Goal: Task Accomplishment & Management: Manage account settings

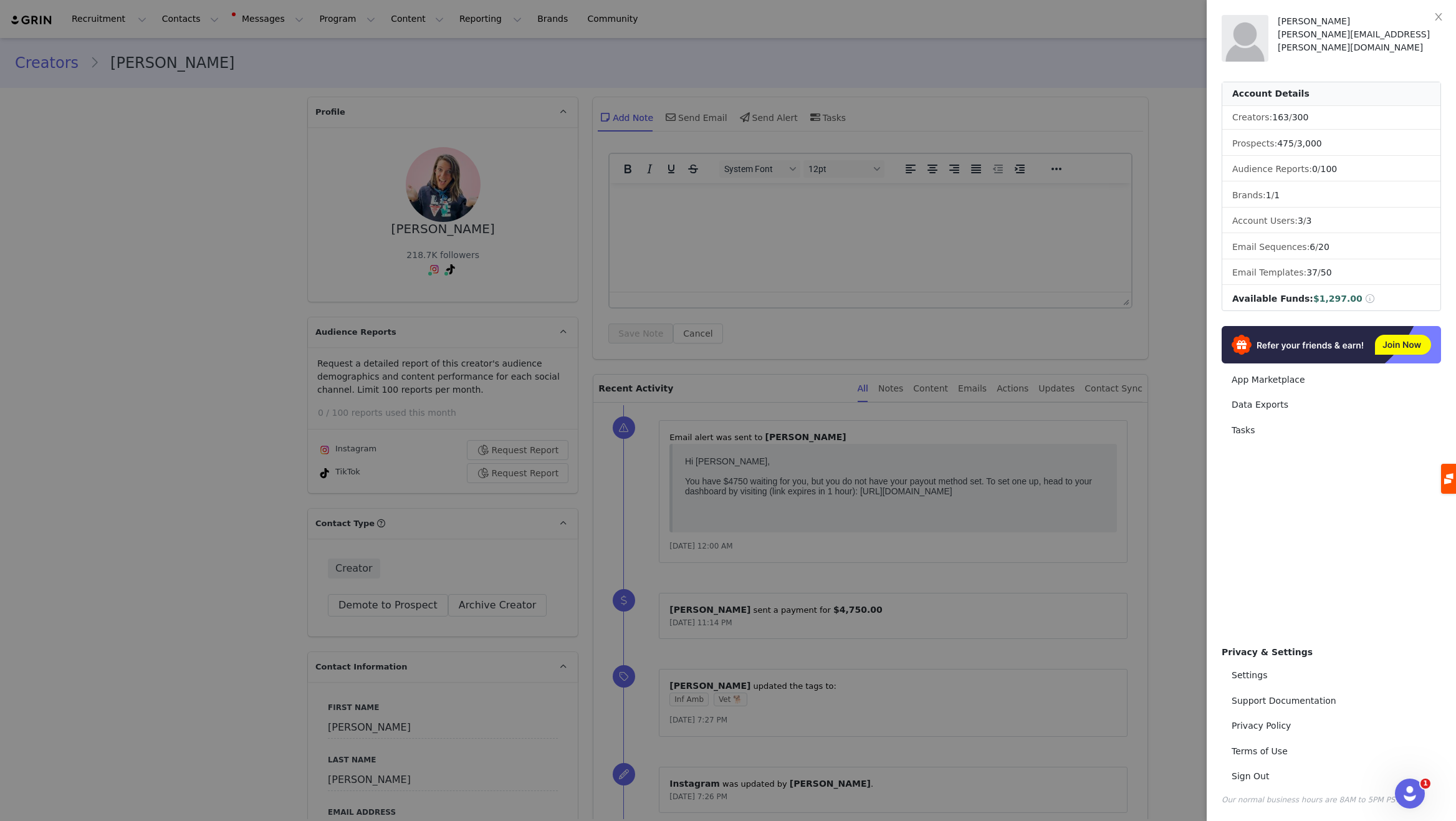
click at [225, 93] on div at bounding box center [728, 410] width 1456 height 821
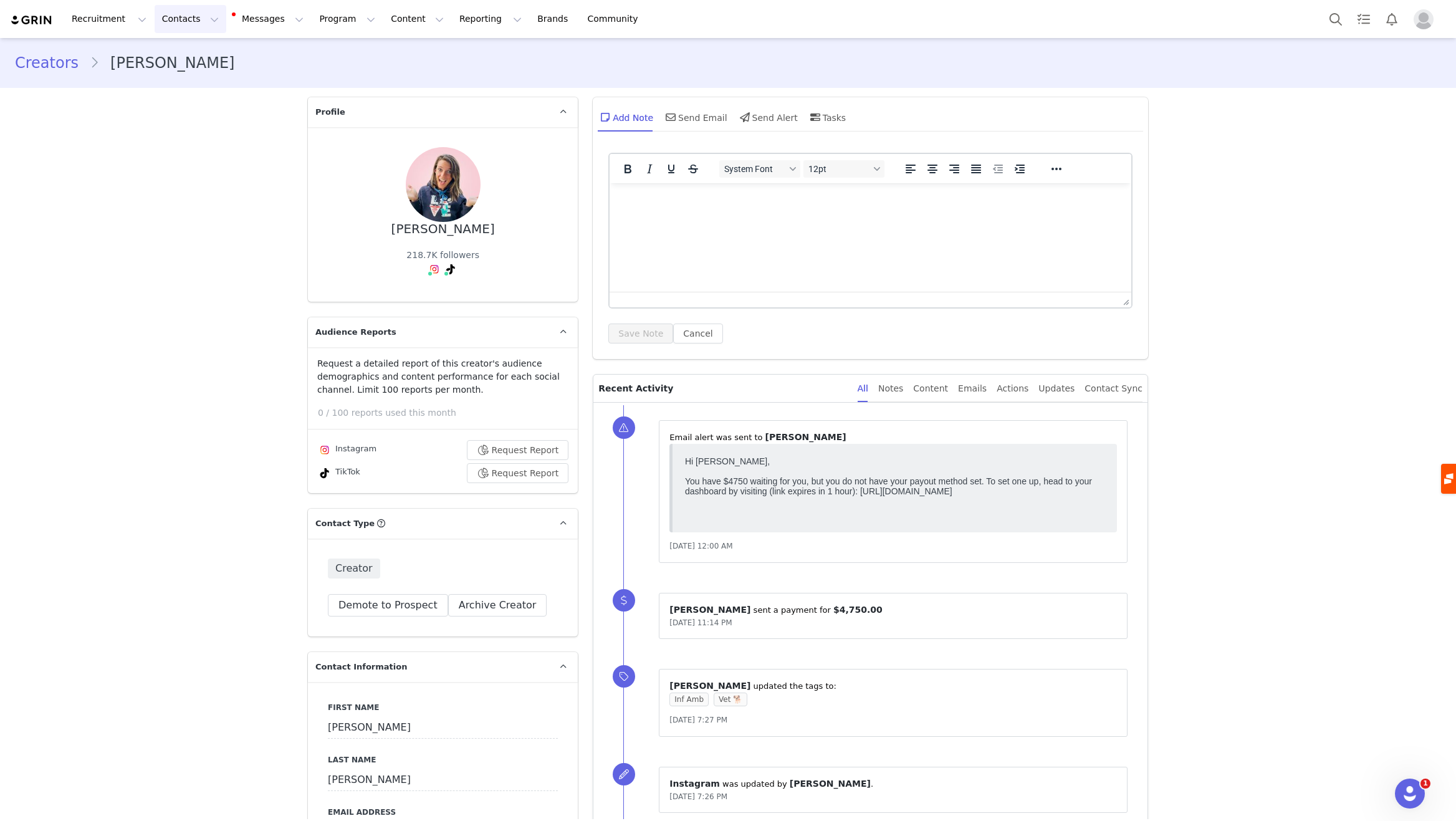
click at [184, 25] on button "Contacts Contacts" at bounding box center [190, 19] width 72 height 28
click at [178, 101] on p "Applicants" at bounding box center [178, 101] width 46 height 13
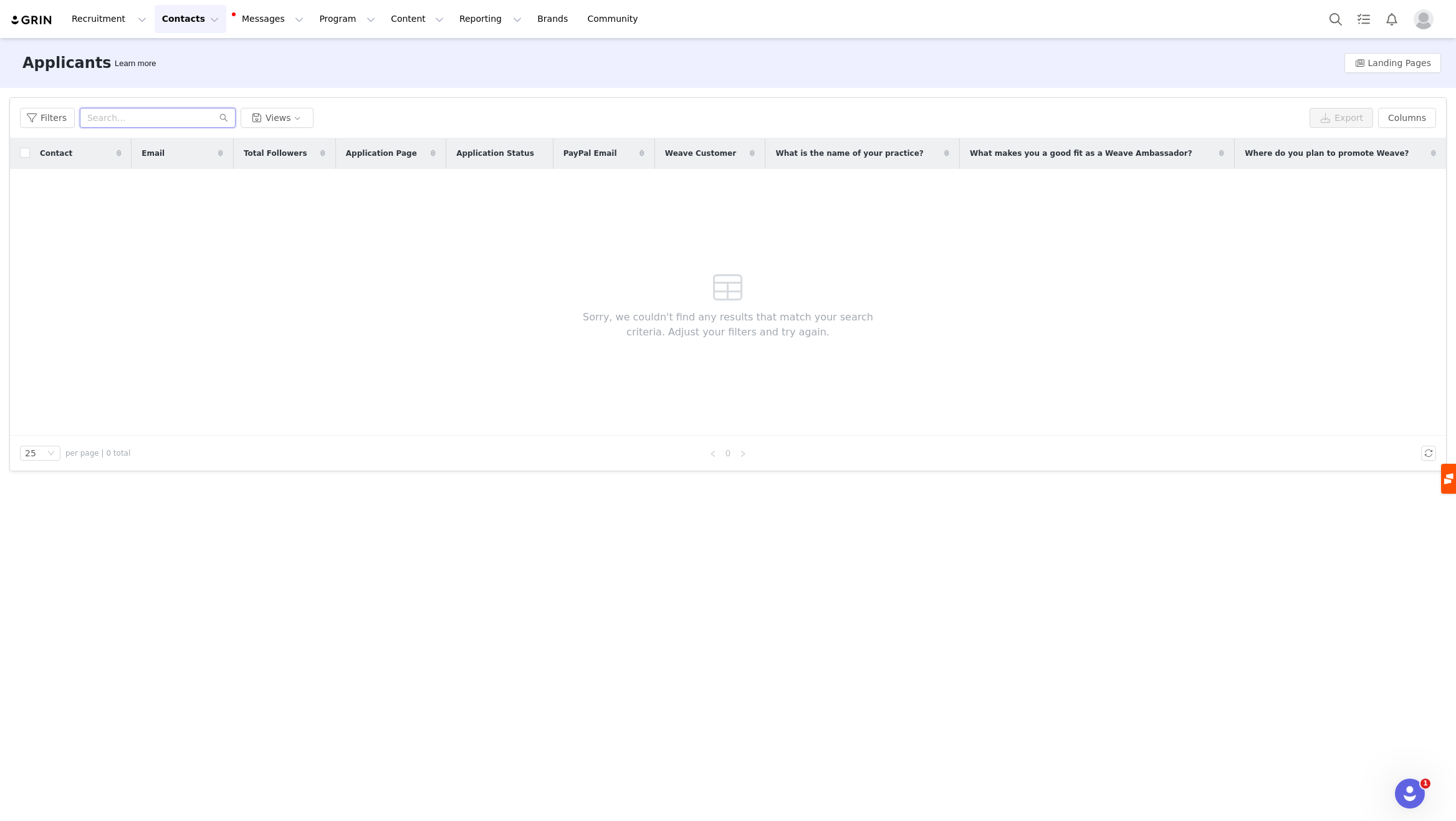
click at [166, 125] on input "text" at bounding box center [158, 118] width 156 height 20
click at [321, 20] on button "Program Program" at bounding box center [346, 19] width 71 height 28
click at [327, 58] on p "Activations" at bounding box center [326, 55] width 48 height 13
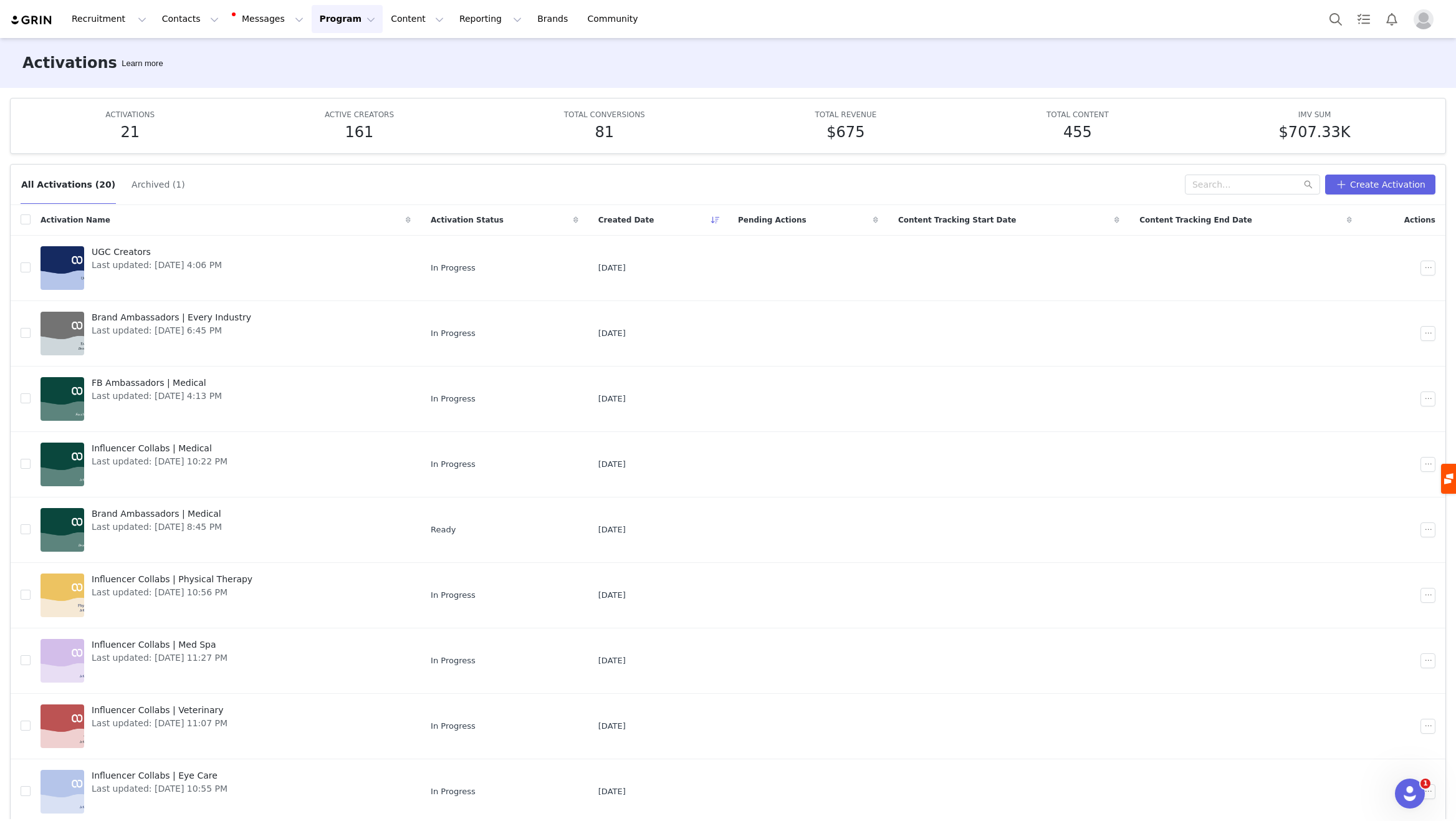
click at [781, 216] on span "Pending Actions" at bounding box center [772, 220] width 69 height 11
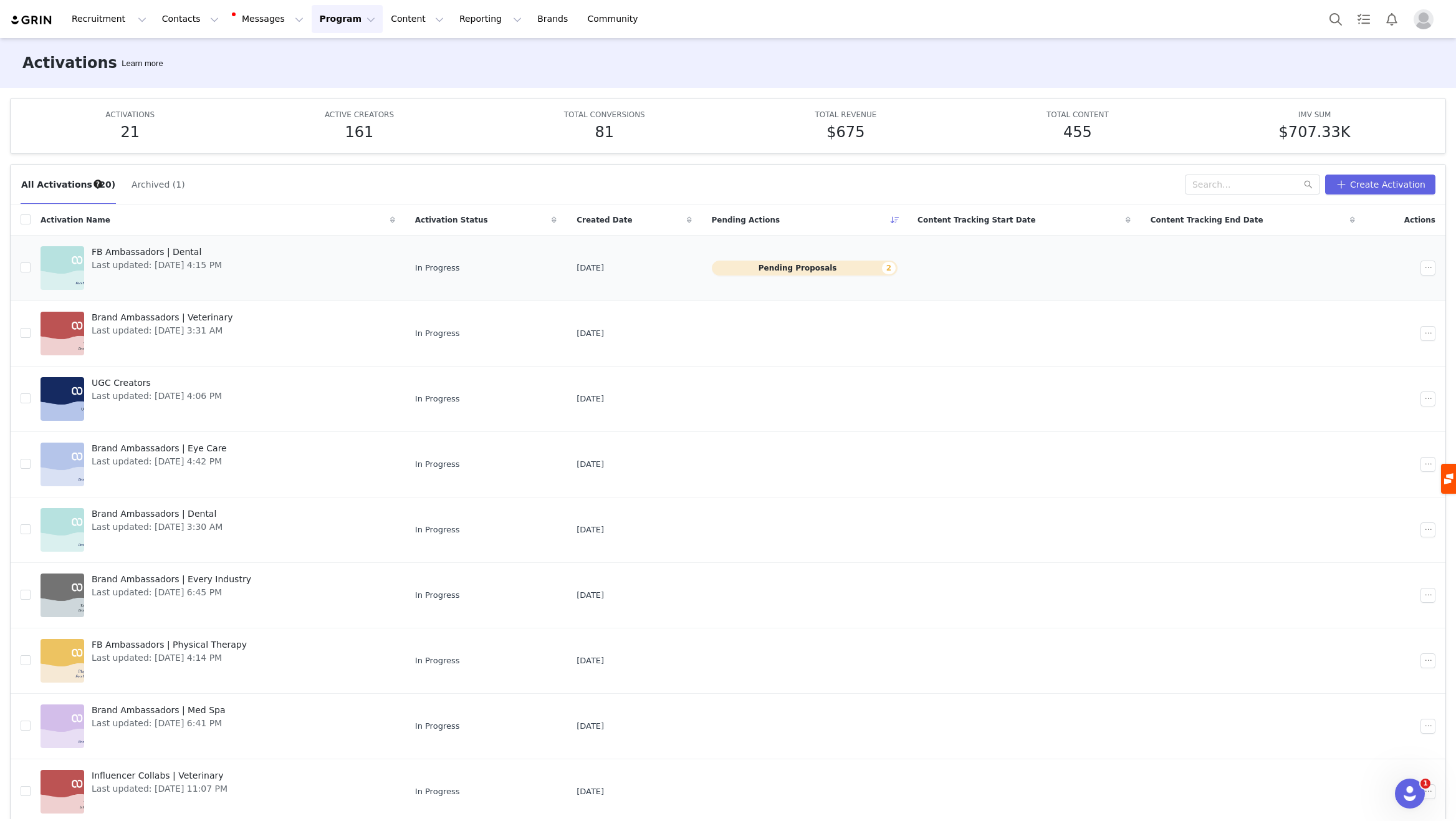
click at [793, 266] on button "Pending Proposals 2" at bounding box center [805, 267] width 187 height 15
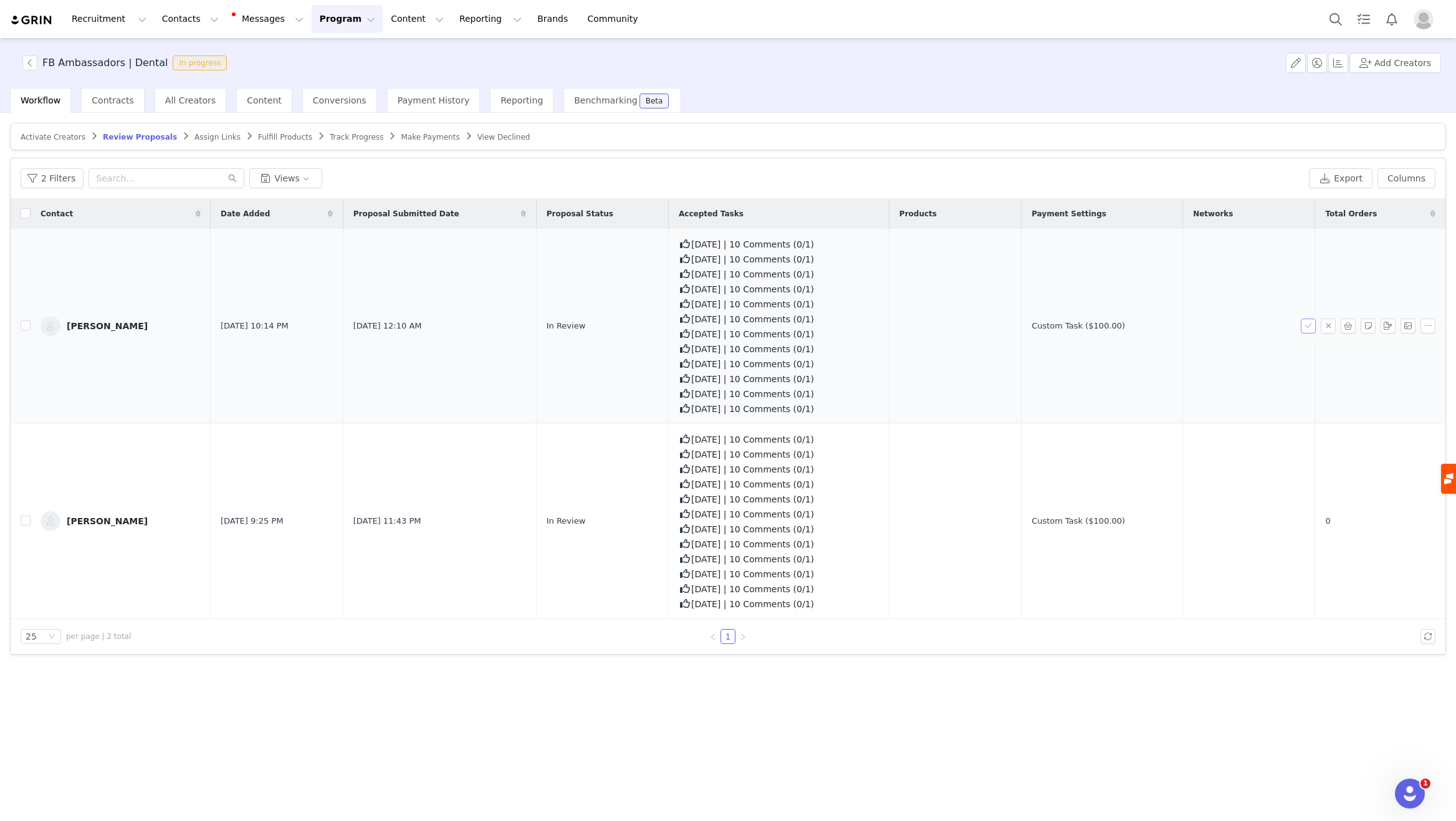
click at [1310, 323] on button "button" at bounding box center [1307, 326] width 15 height 15
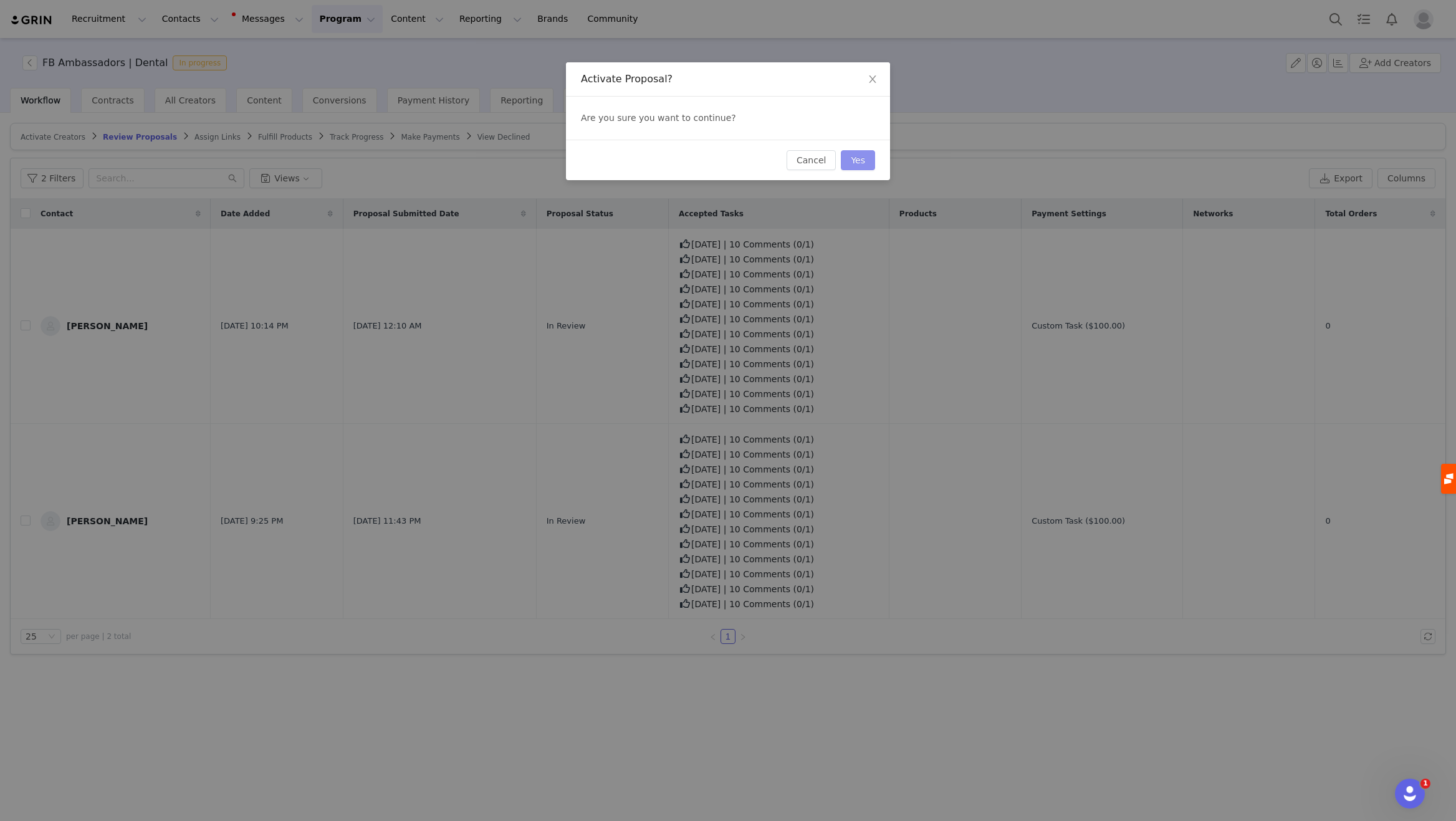
click at [851, 156] on button "Yes" at bounding box center [858, 160] width 34 height 20
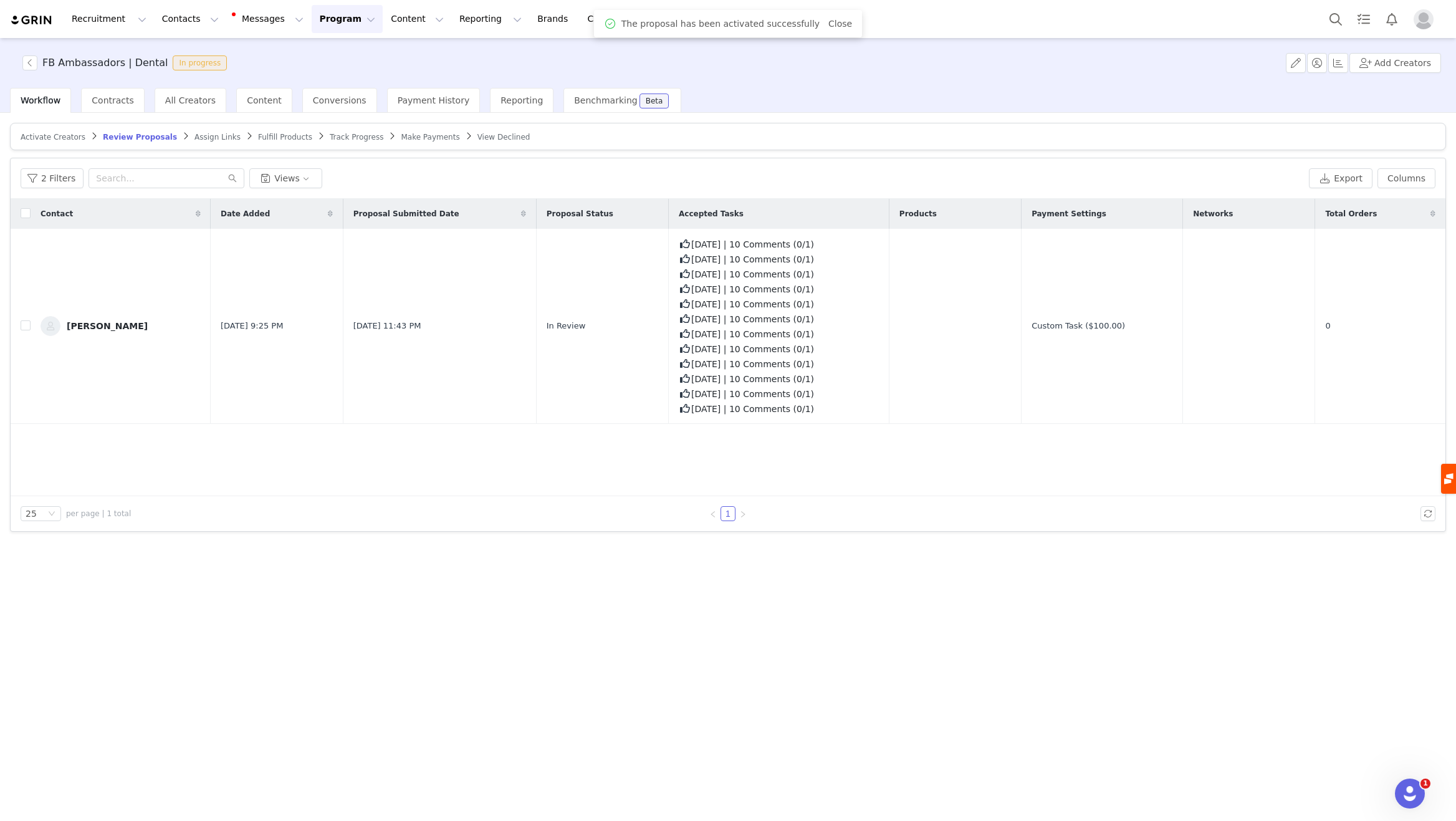
click at [1305, 330] on button "button" at bounding box center [1307, 326] width 15 height 15
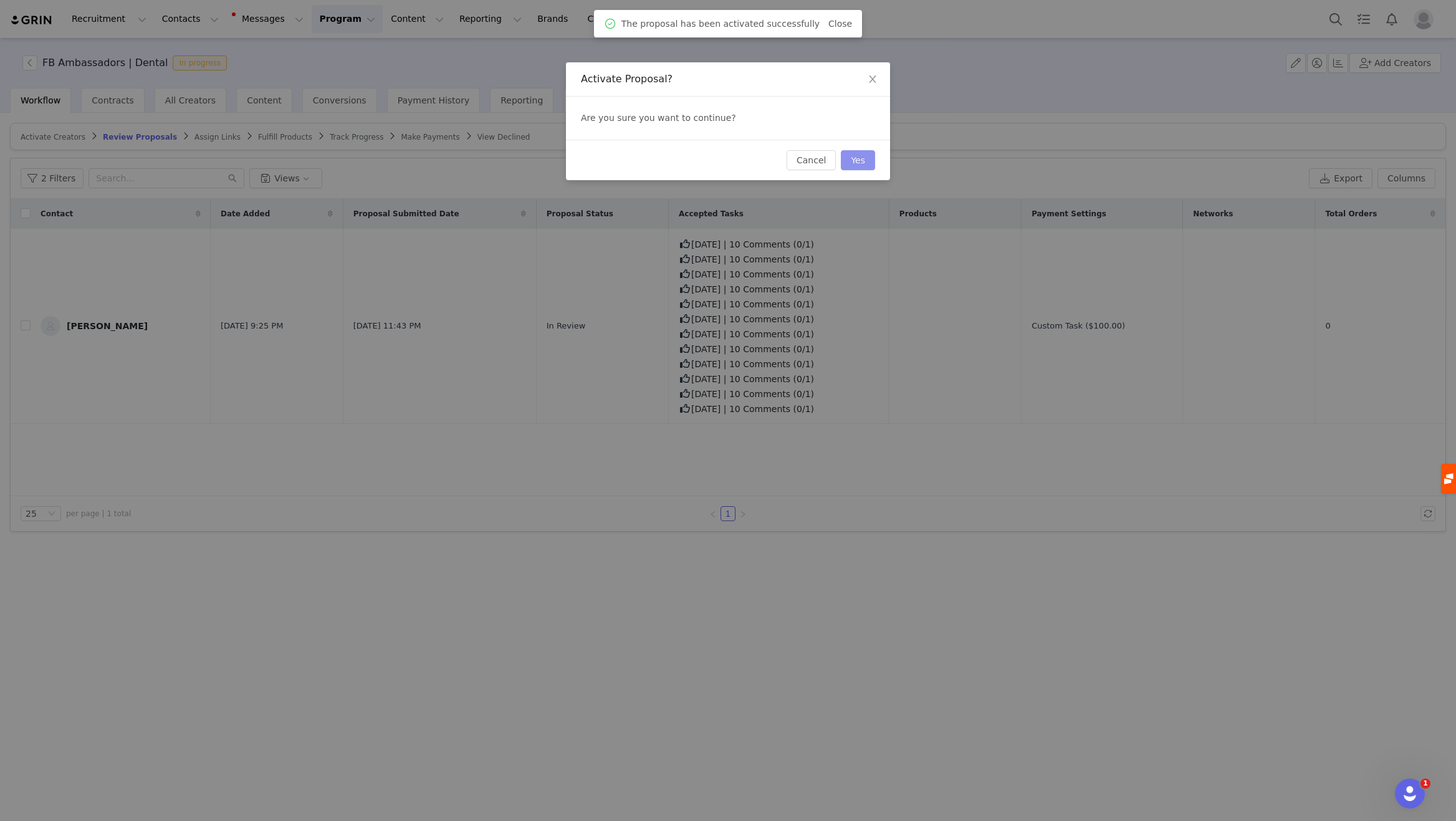
click at [856, 161] on button "Yes" at bounding box center [858, 160] width 34 height 20
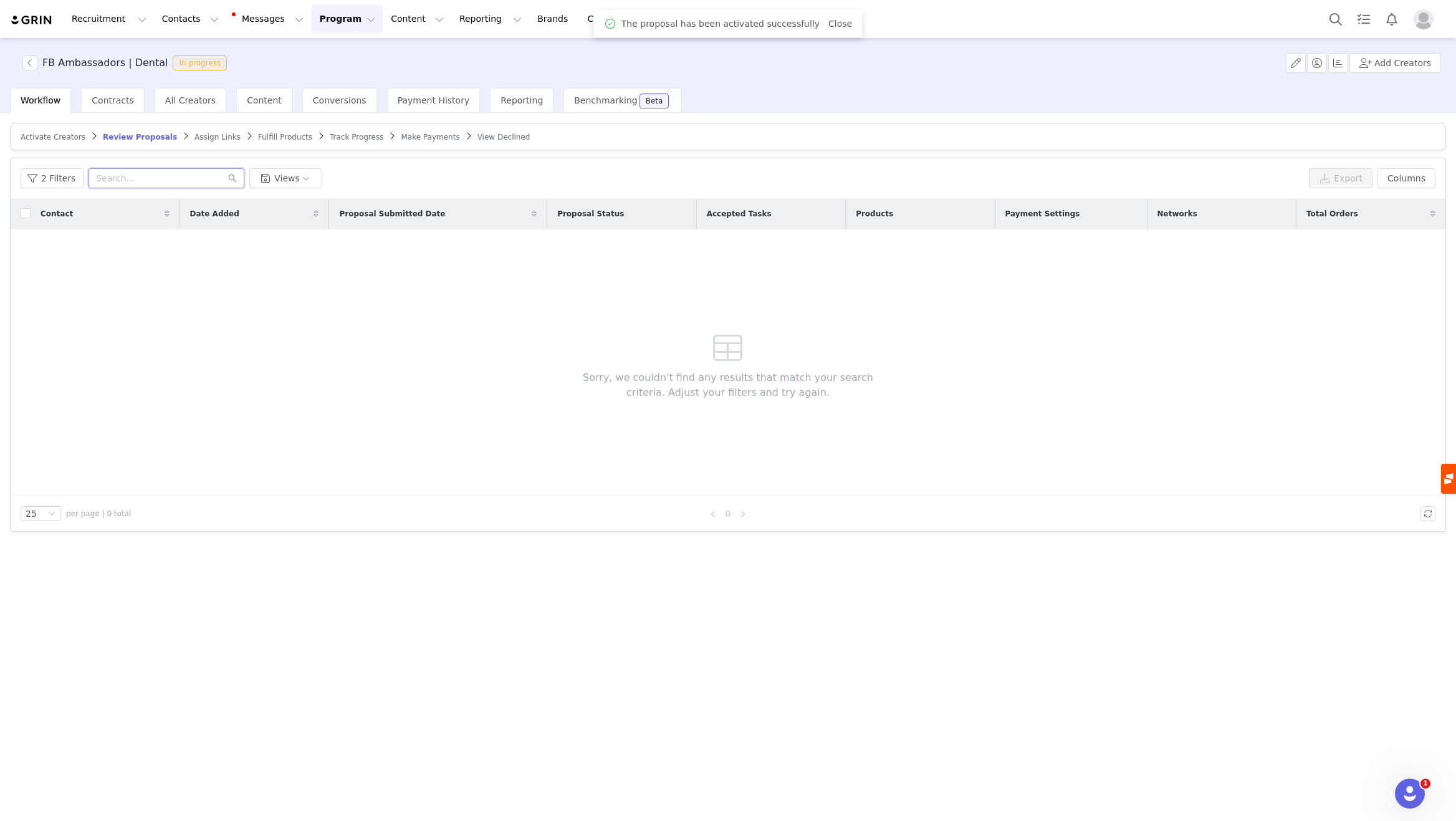
click at [130, 183] on input "text" at bounding box center [166, 178] width 156 height 20
type input "Breeze"
click at [118, 98] on span "Contracts" at bounding box center [113, 100] width 42 height 10
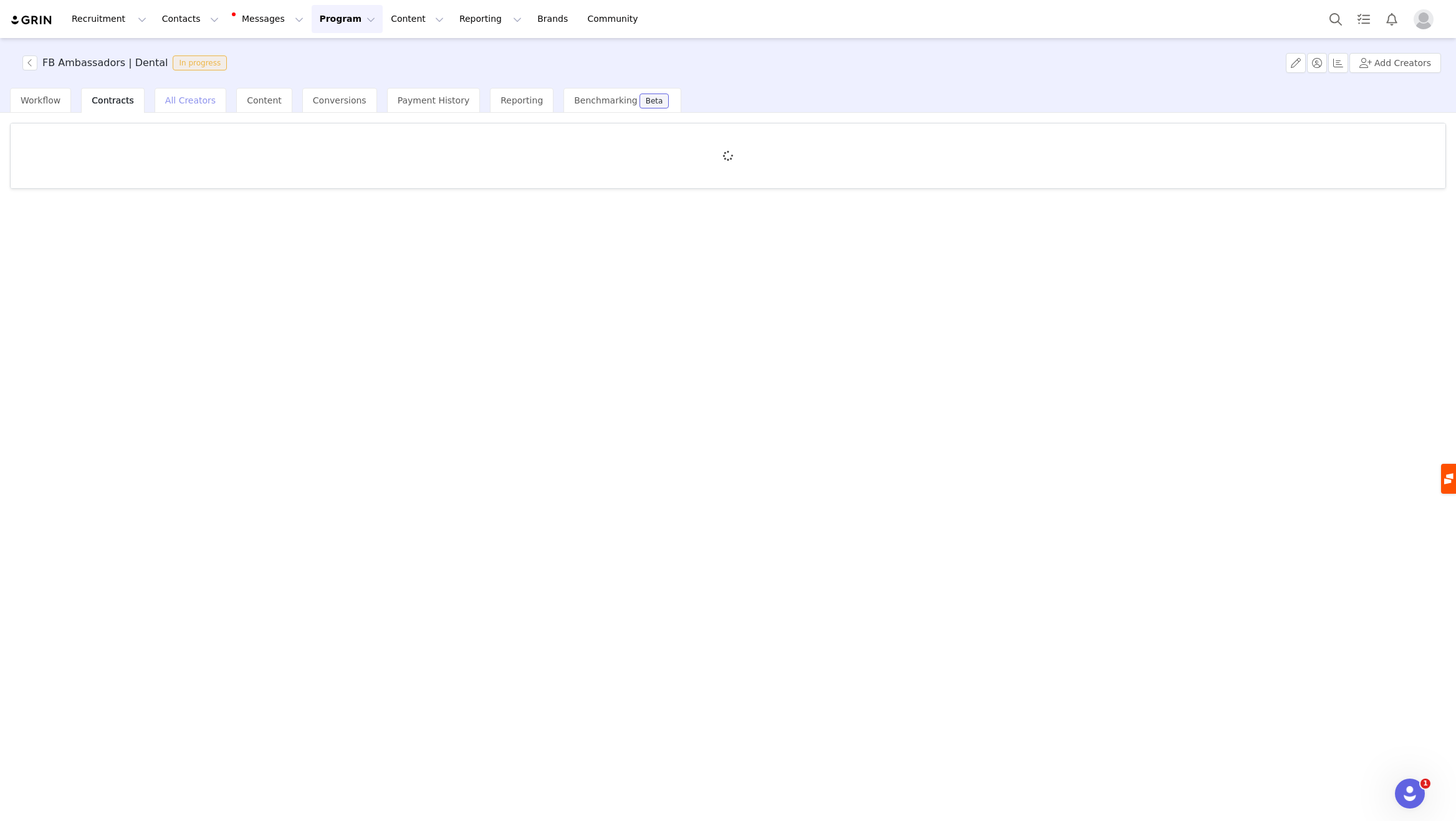
click at [179, 100] on span "All Creators" at bounding box center [190, 100] width 50 height 10
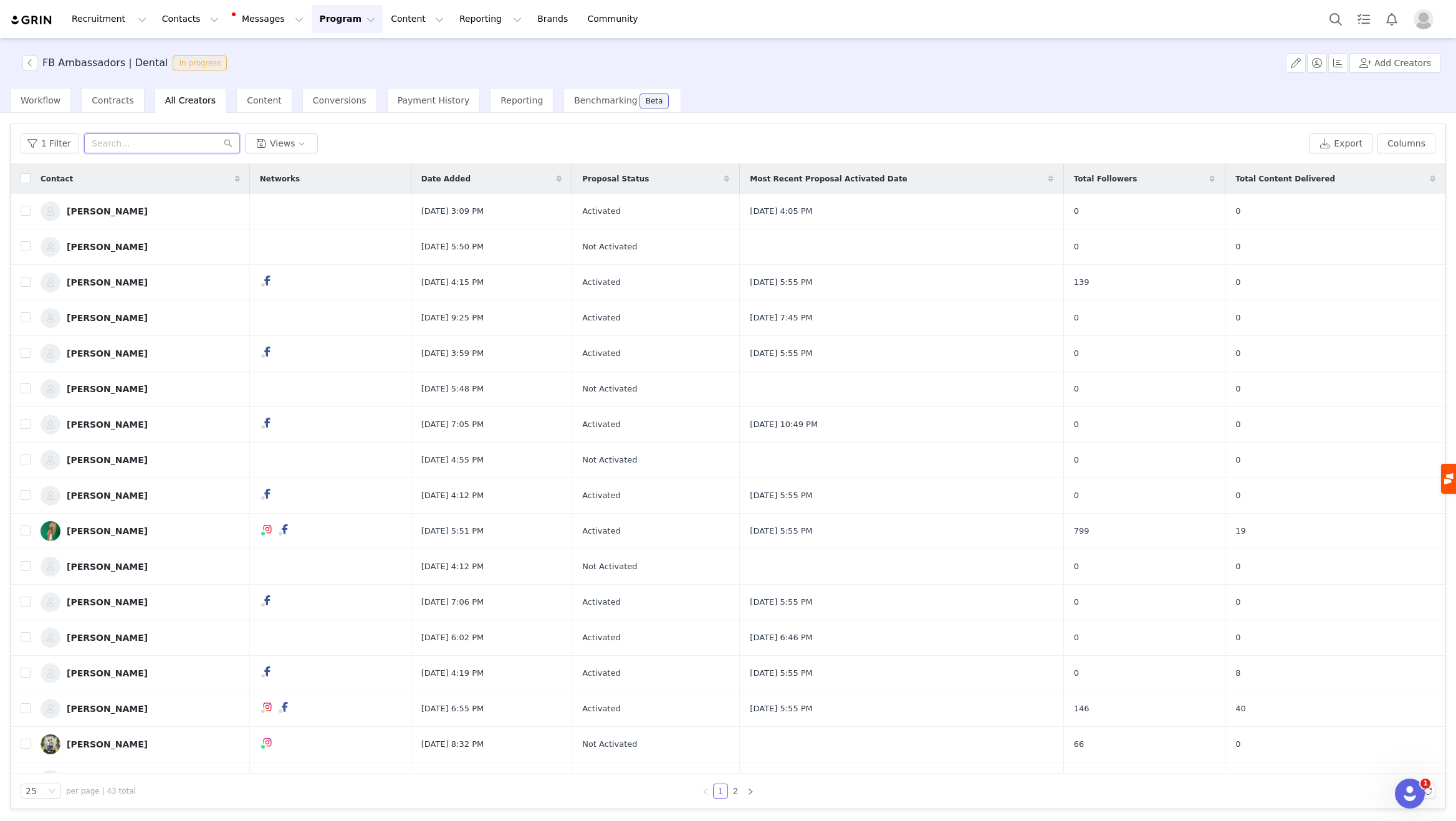
click at [150, 153] on input "text" at bounding box center [162, 143] width 156 height 20
type input "breeze"
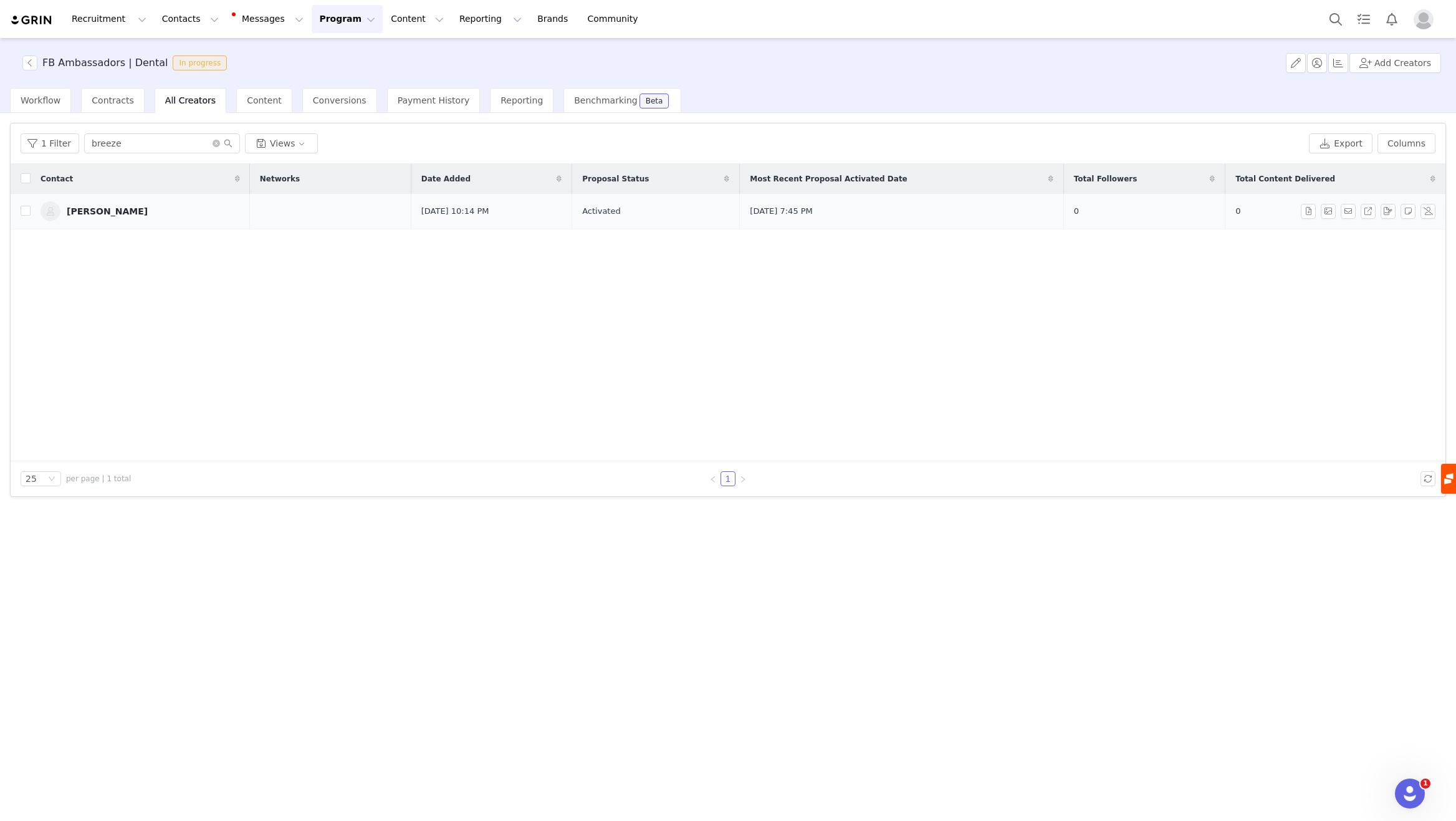
click at [118, 215] on div "[PERSON_NAME]" at bounding box center [107, 211] width 81 height 10
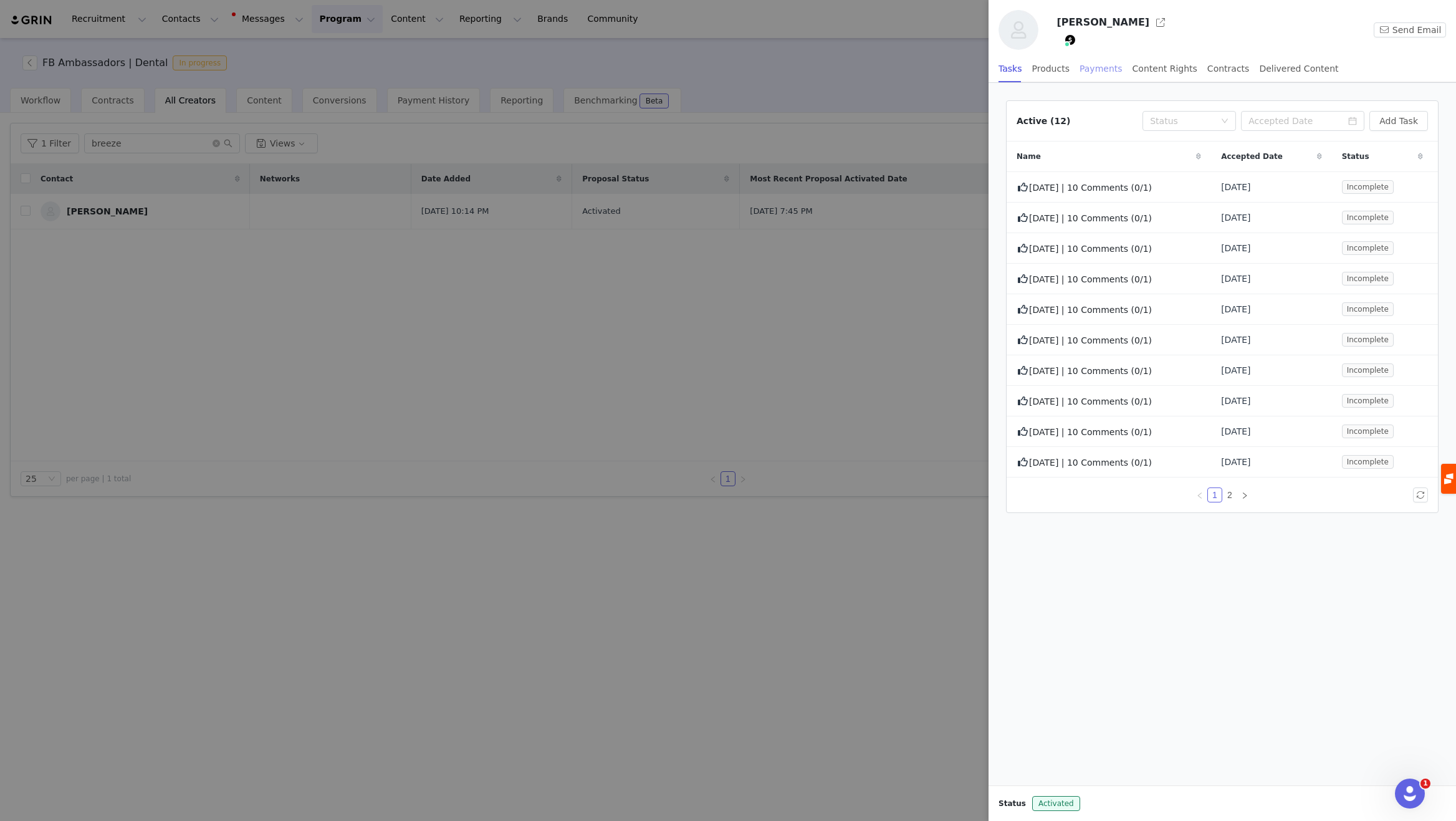
click at [1096, 73] on div "Payments" at bounding box center [1100, 69] width 43 height 28
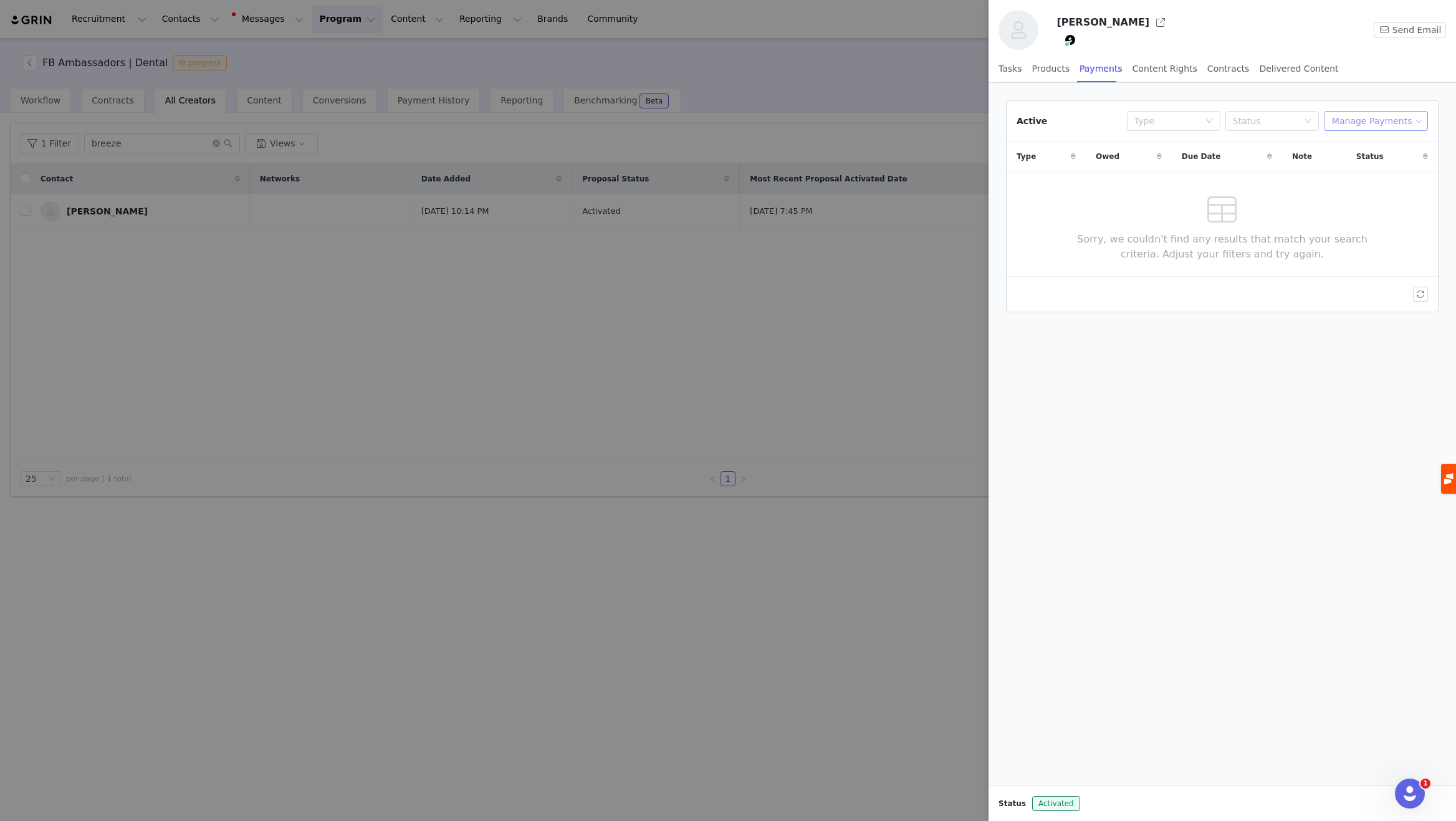
click at [1359, 120] on button "Manage Payments" at bounding box center [1375, 121] width 104 height 20
click at [1359, 163] on span "Add Payable" at bounding box center [1379, 166] width 53 height 14
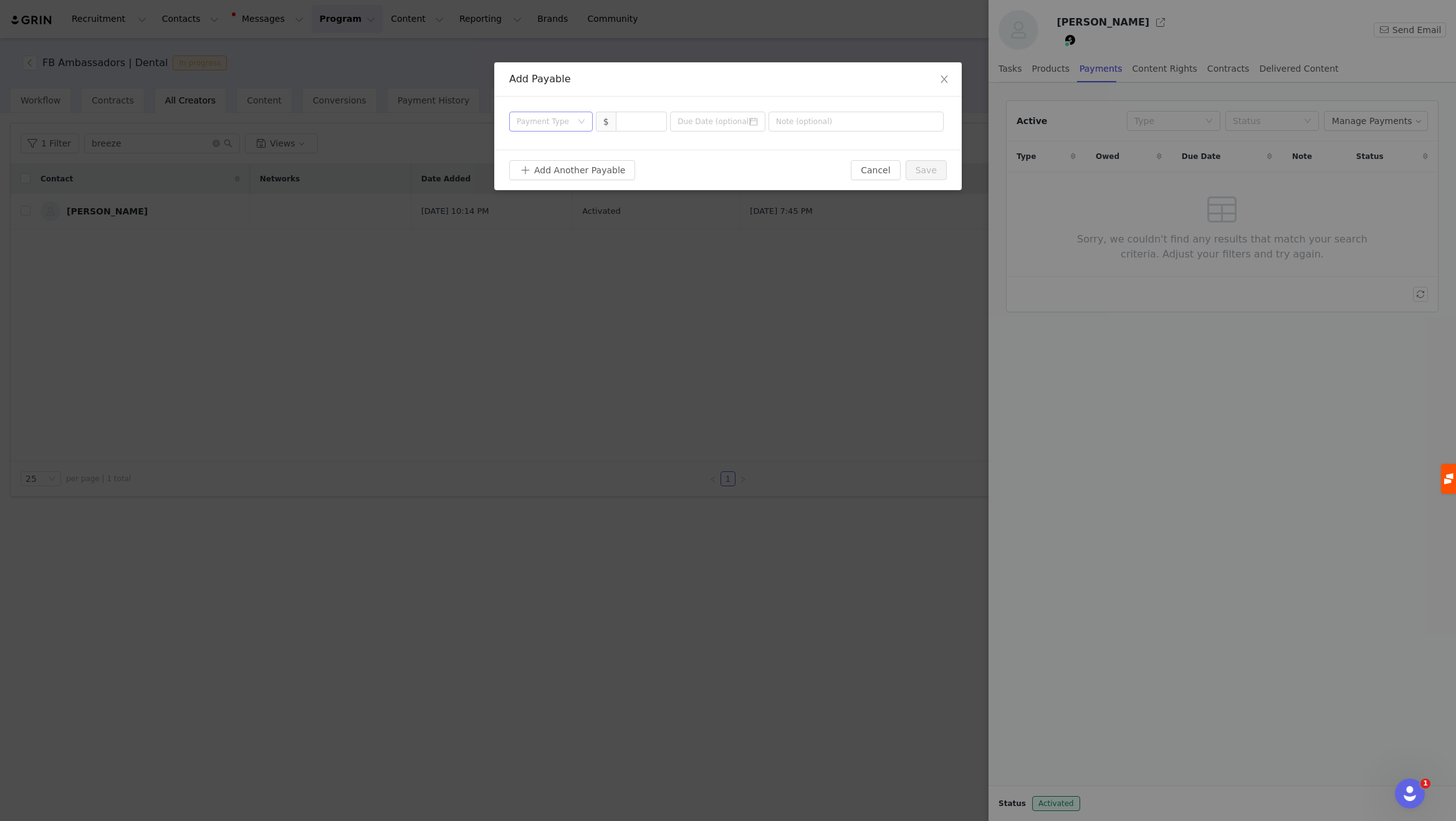
click at [563, 118] on div "Payment Type" at bounding box center [544, 121] width 55 height 13
click at [557, 184] on li "Deliverable" at bounding box center [551, 186] width 83 height 20
click at [633, 124] on input at bounding box center [642, 121] width 50 height 19
type input "150"
click at [682, 120] on input at bounding box center [717, 121] width 95 height 20
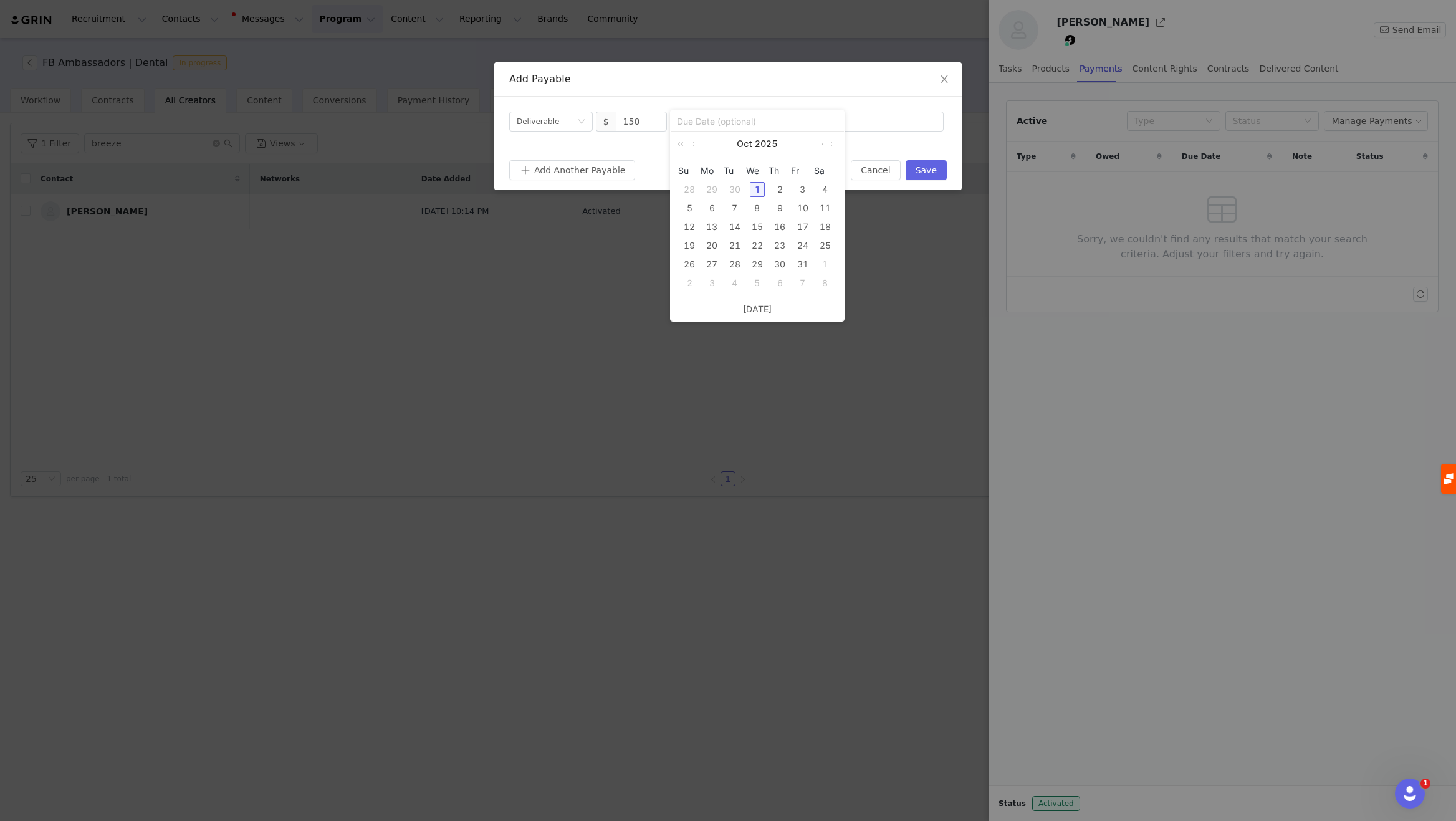
click at [753, 187] on div "1" at bounding box center [757, 189] width 15 height 15
type input "[DATE]"
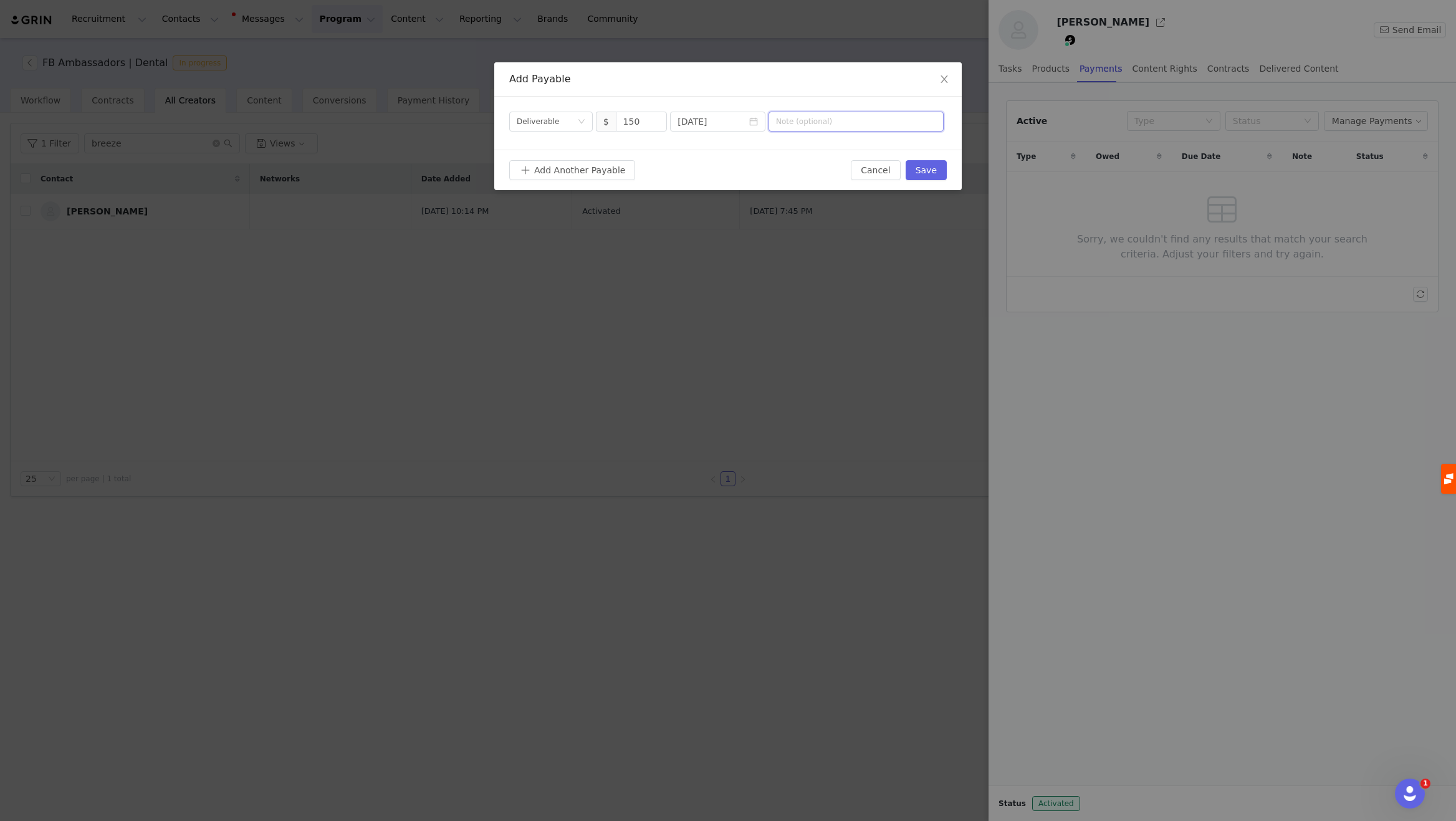
click at [804, 119] on input "text" at bounding box center [856, 121] width 175 height 20
type input "B"
click at [886, 124] on input "Sept FB Group Post | Dentrix IOntegration" at bounding box center [856, 121] width 175 height 20
type input "Sept FB Group Post | Dentrix Integration"
click at [931, 170] on button "Save" at bounding box center [926, 170] width 41 height 20
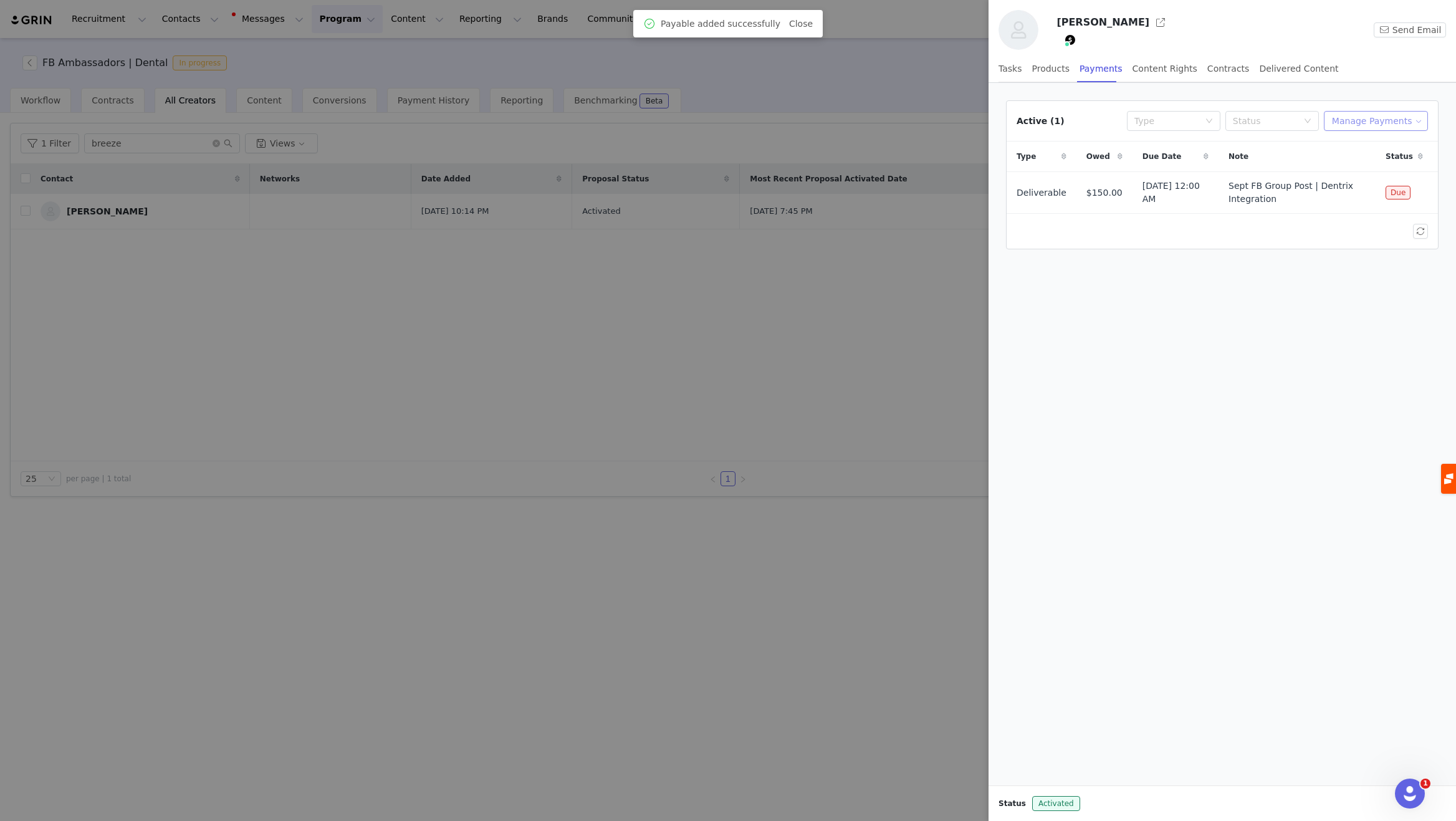
click at [1406, 120] on button "Manage Payments" at bounding box center [1375, 121] width 104 height 20
click at [1366, 145] on span "Make Payments" at bounding box center [1387, 146] width 69 height 14
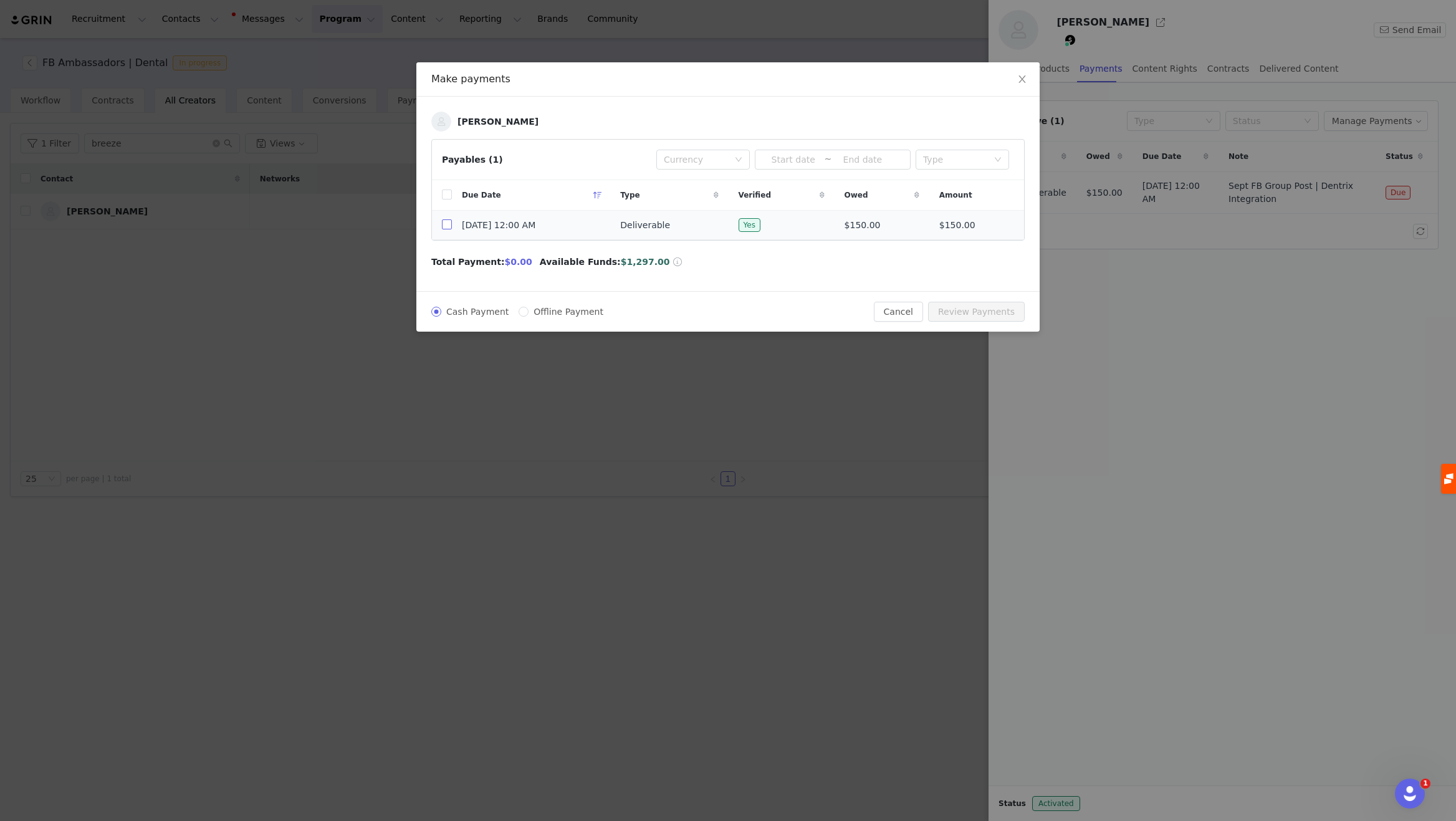
click at [447, 225] on input "checkbox" at bounding box center [447, 225] width 10 height 10
checkbox input "true"
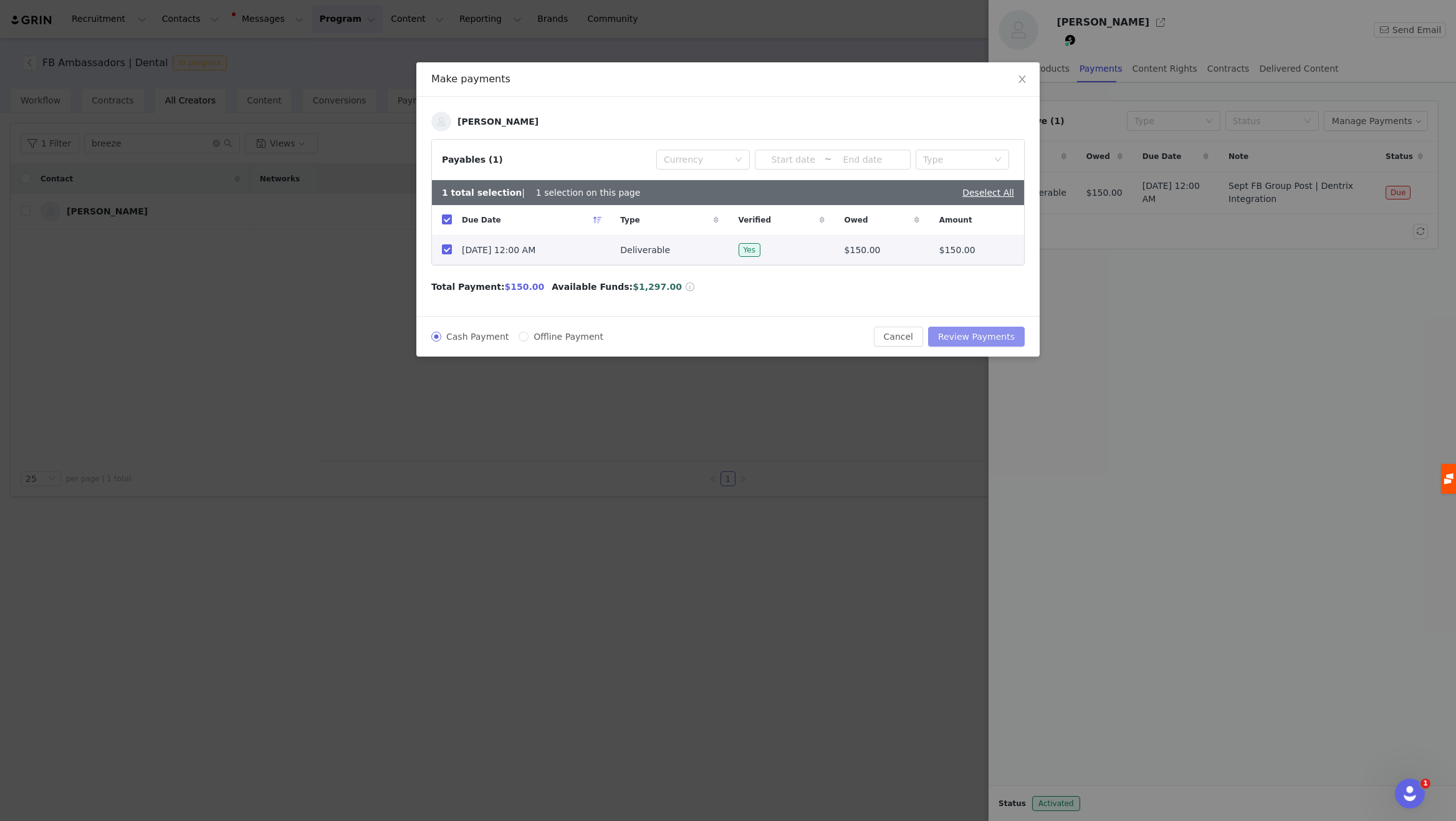
click at [975, 339] on button "Review Payments" at bounding box center [976, 337] width 97 height 20
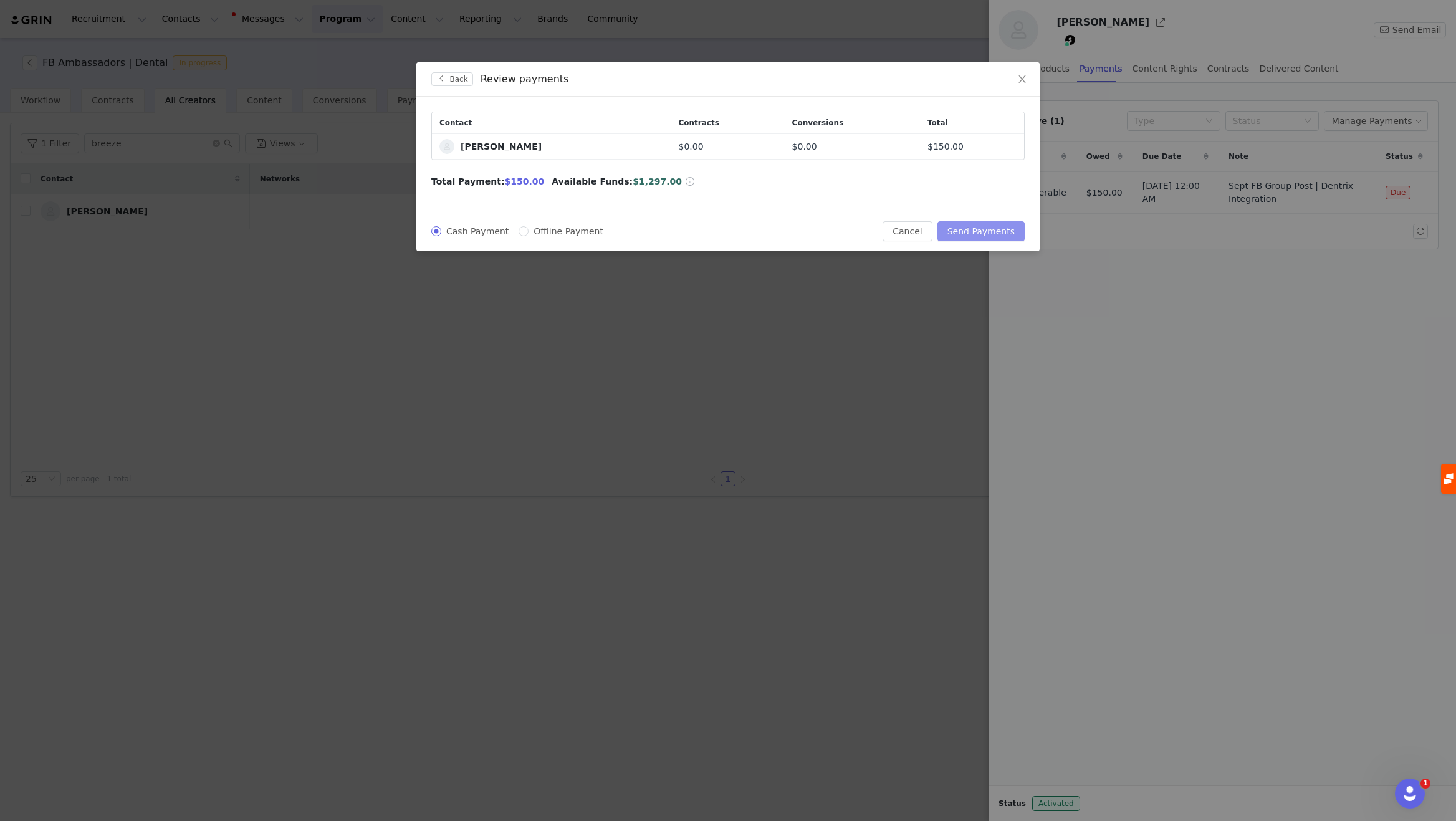
click at [986, 227] on button "Send Payments" at bounding box center [980, 231] width 87 height 20
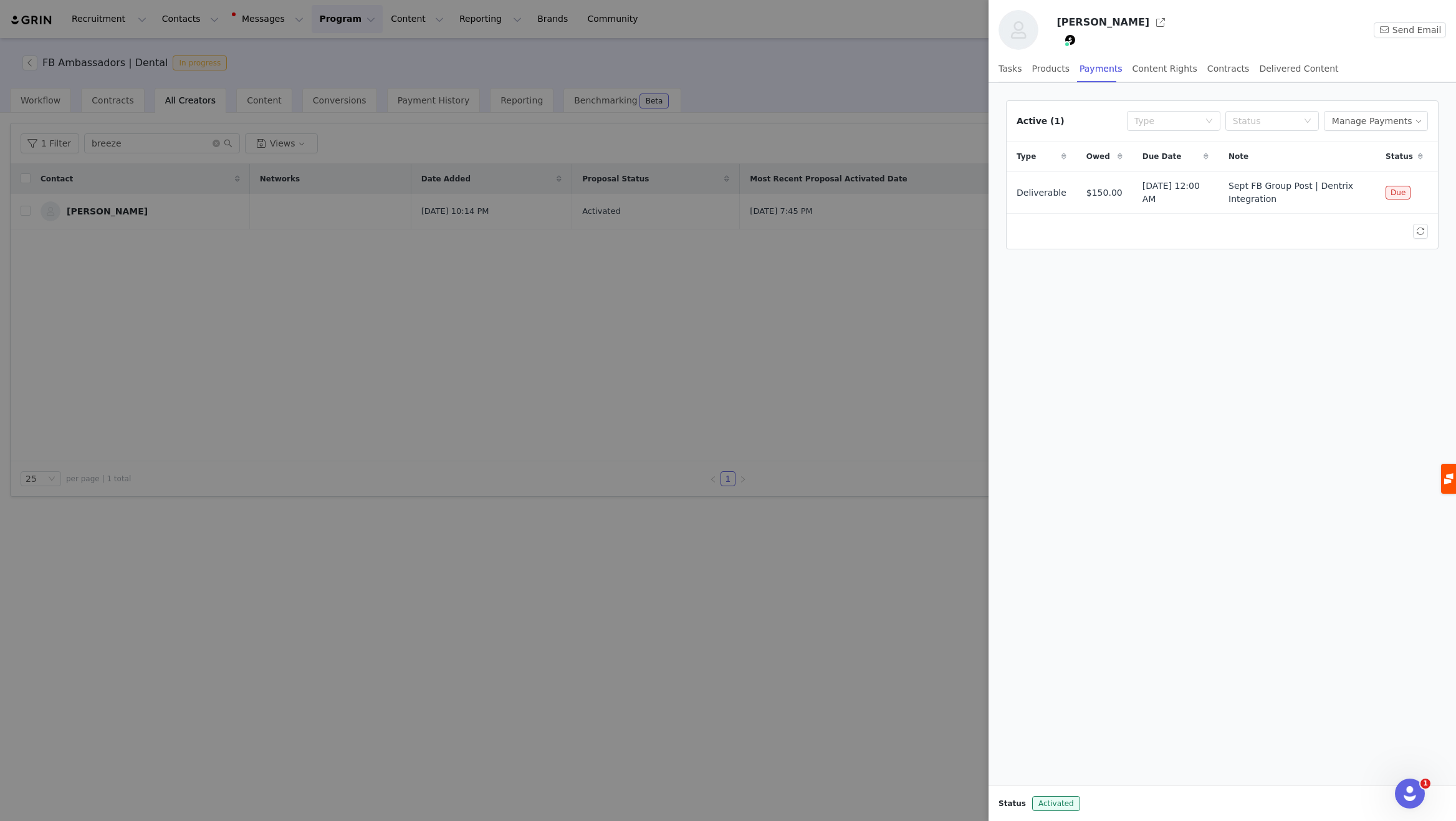
drag, startPoint x: 277, startPoint y: 423, endPoint x: 240, endPoint y: 413, distance: 38.3
click at [277, 423] on div at bounding box center [728, 410] width 1456 height 821
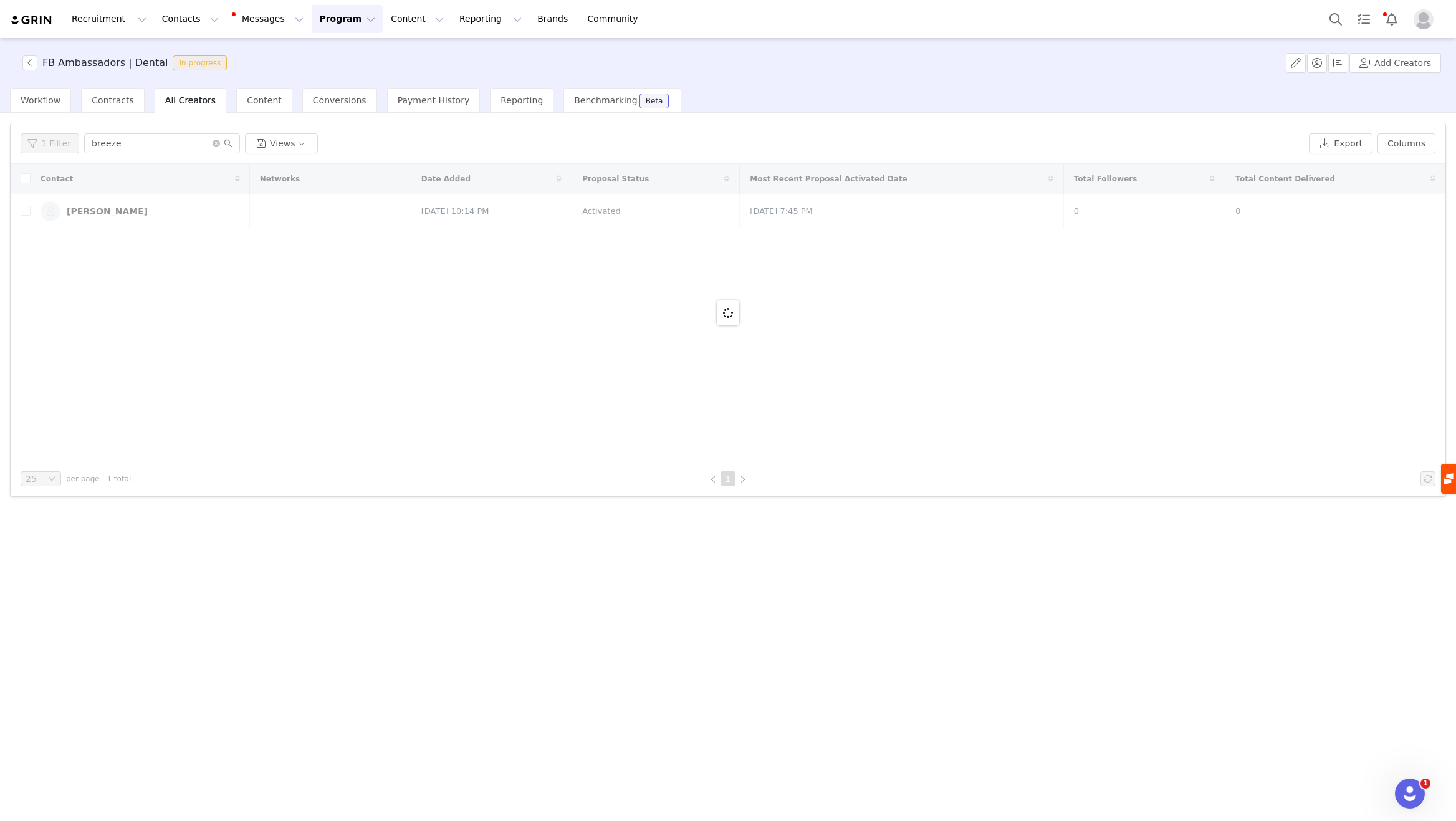
click at [90, 210] on div at bounding box center [727, 313] width 1434 height 298
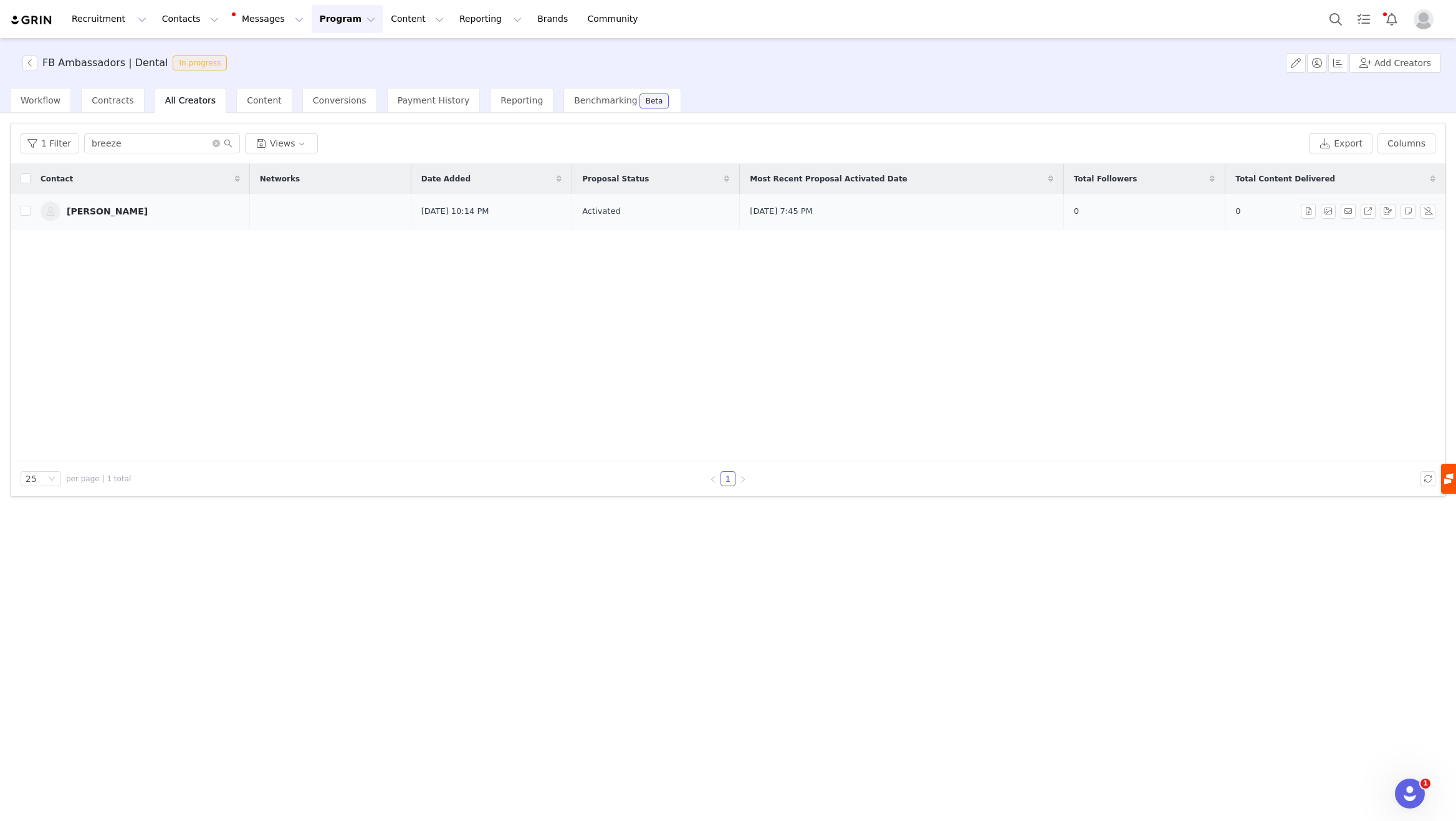
click at [93, 211] on div "[PERSON_NAME]" at bounding box center [107, 211] width 81 height 10
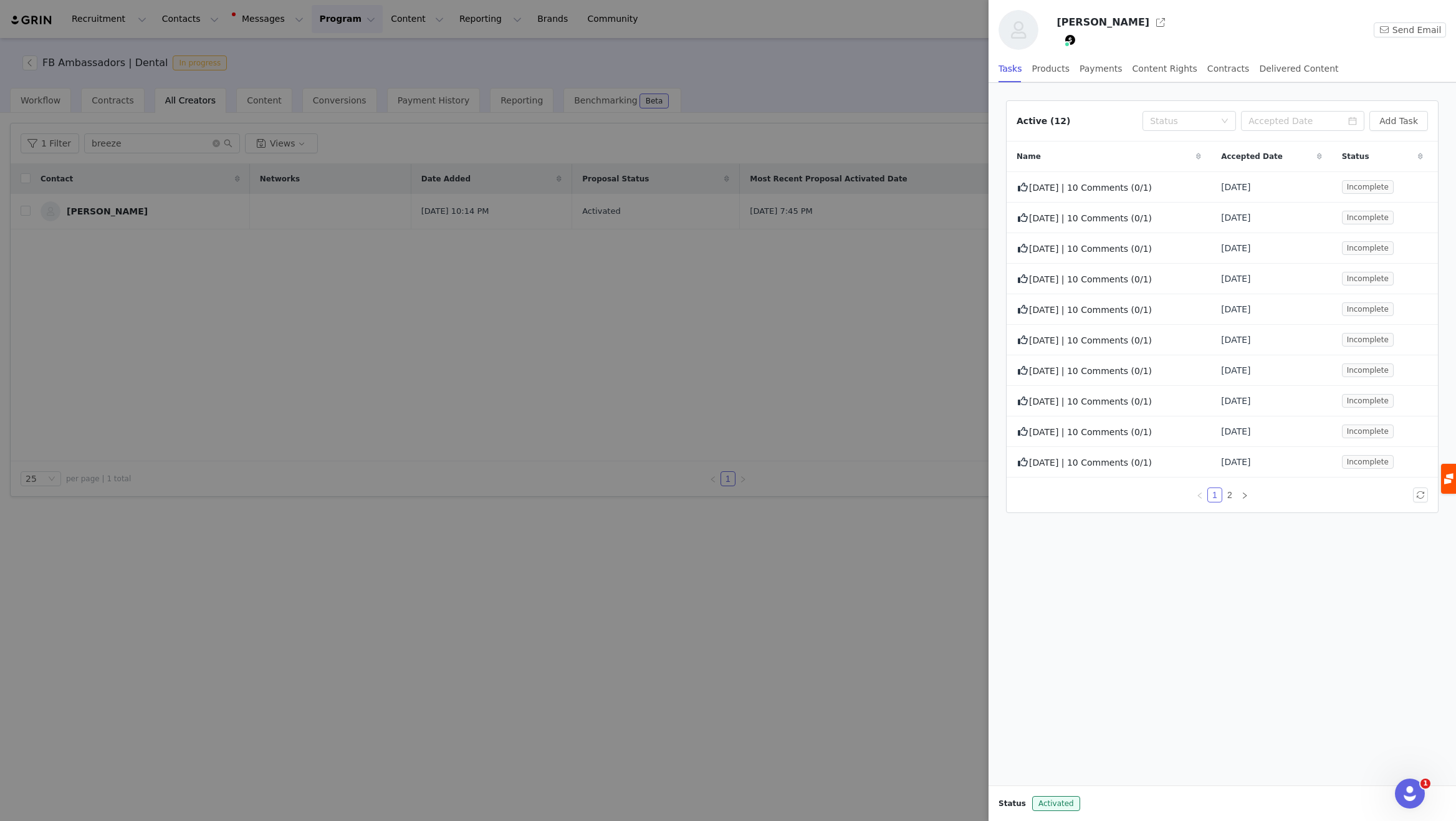
click at [1093, 26] on h3 "[PERSON_NAME]" at bounding box center [1103, 22] width 93 height 15
drag, startPoint x: 1094, startPoint y: 22, endPoint x: 1121, endPoint y: 20, distance: 27.1
click at [1099, 21] on h3 "[PERSON_NAME]" at bounding box center [1103, 22] width 93 height 15
click at [1150, 22] on button "button" at bounding box center [1160, 22] width 20 height 20
click at [179, 23] on div at bounding box center [728, 410] width 1456 height 821
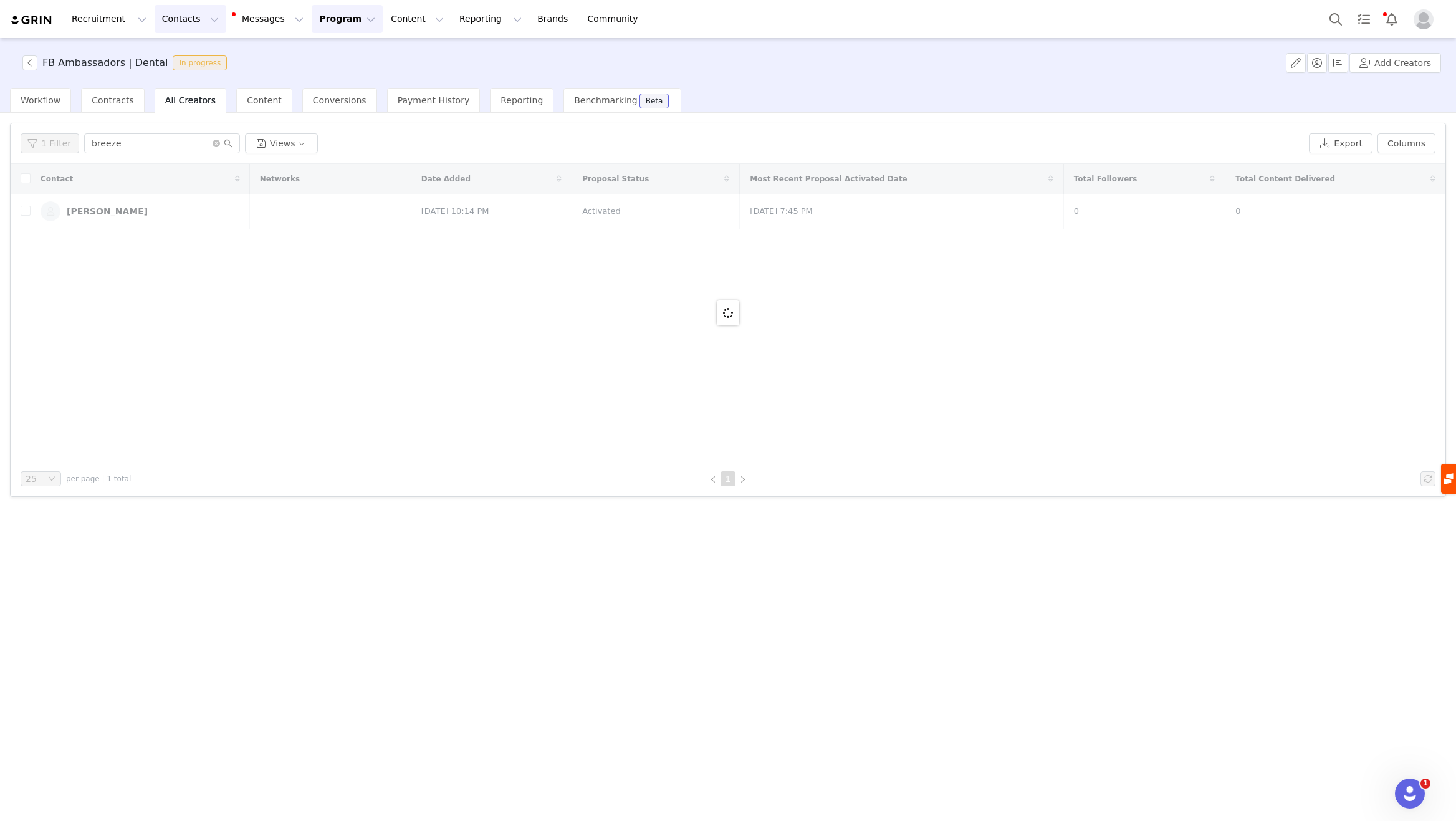
click at [175, 20] on div "Recruitment Recruitment Creator Search Curated Lists Landing Pages Web Extensio…" at bounding box center [728, 410] width 1456 height 821
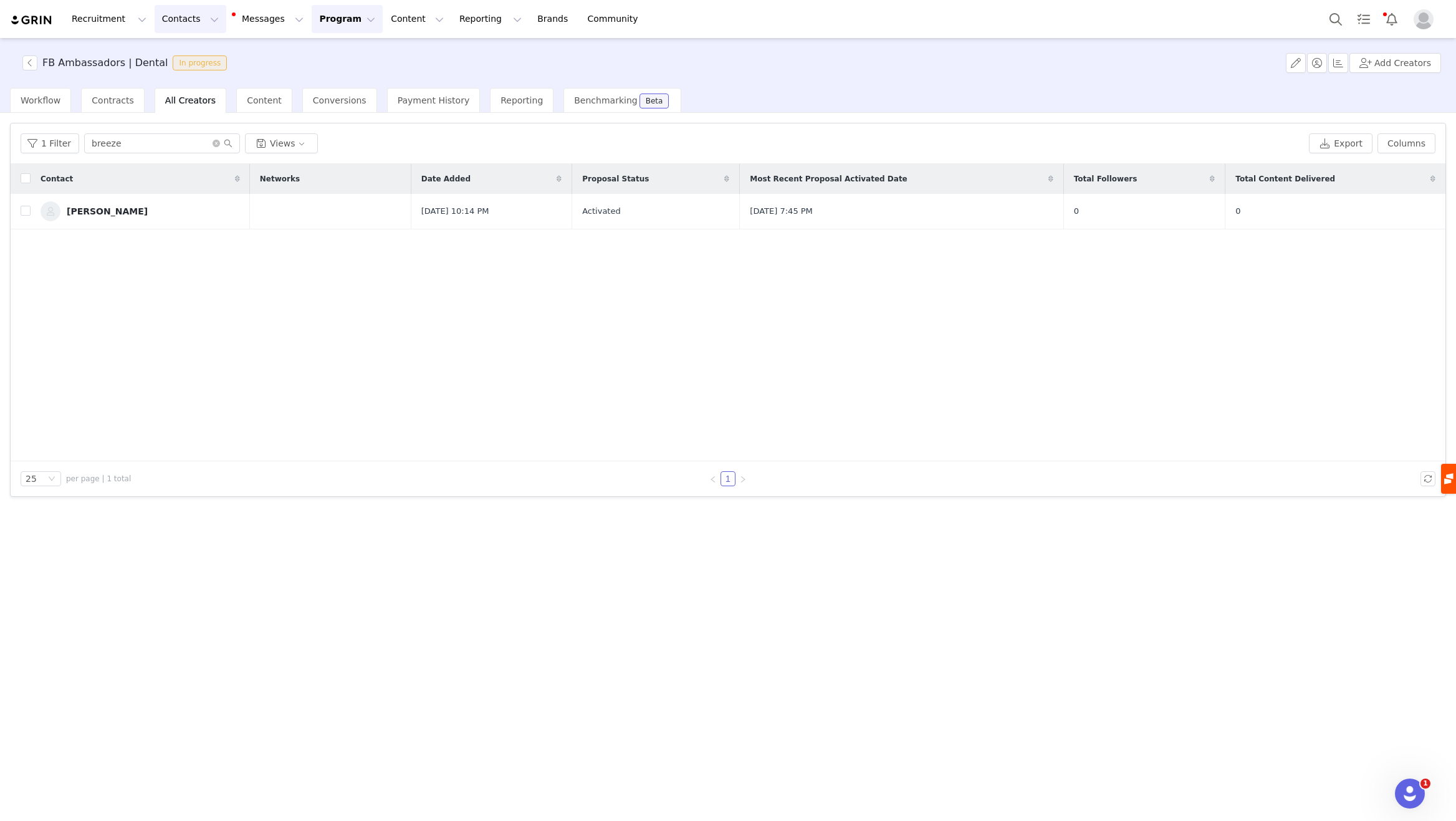
click at [184, 13] on button "Contacts Contacts" at bounding box center [190, 19] width 72 height 28
click at [182, 53] on p "Creators" at bounding box center [174, 55] width 37 height 13
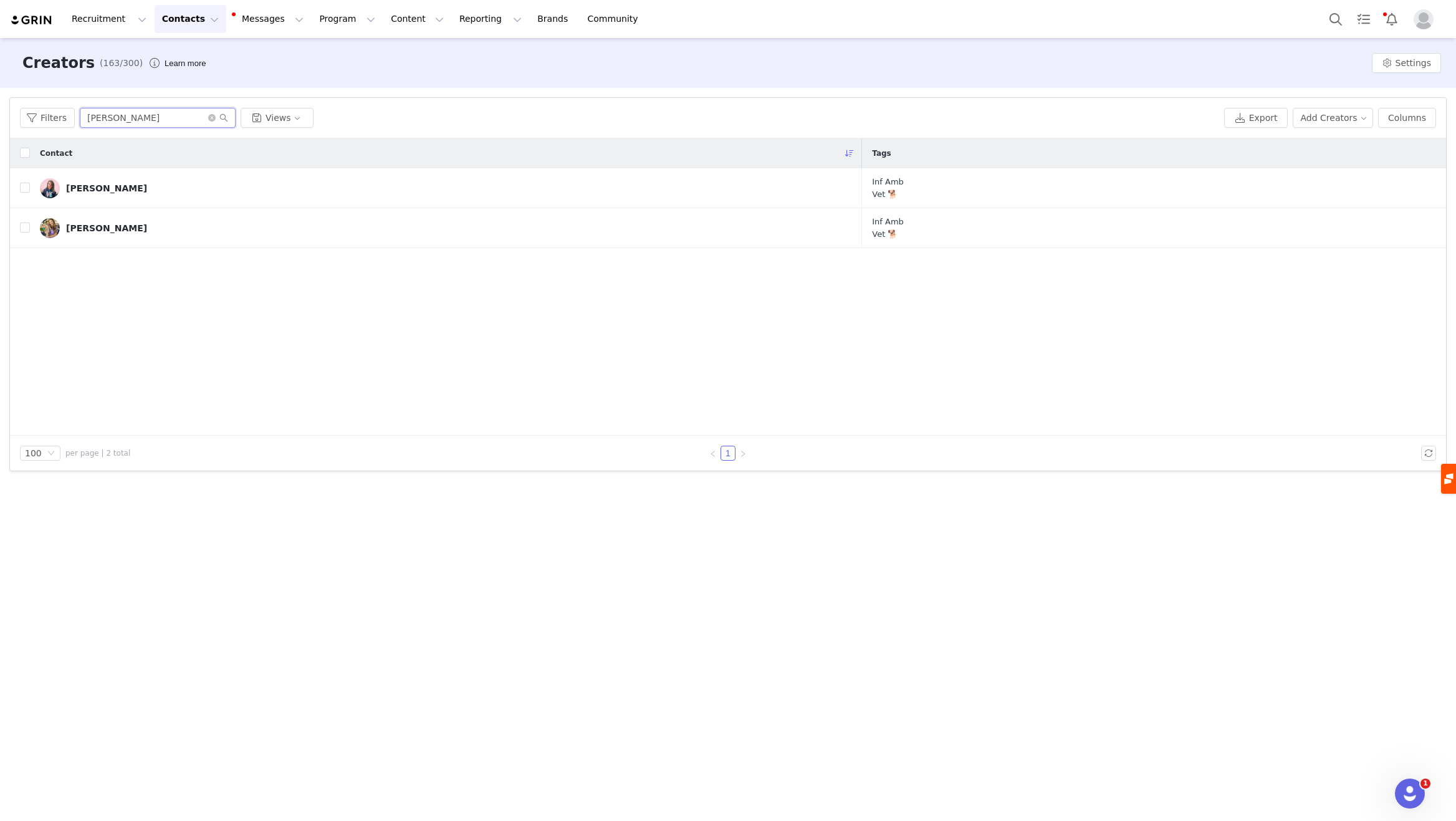
click at [154, 121] on input "[PERSON_NAME]" at bounding box center [158, 118] width 156 height 20
type input "[PERSON_NAME]"
click at [73, 227] on div "[PERSON_NAME]" at bounding box center [107, 228] width 81 height 10
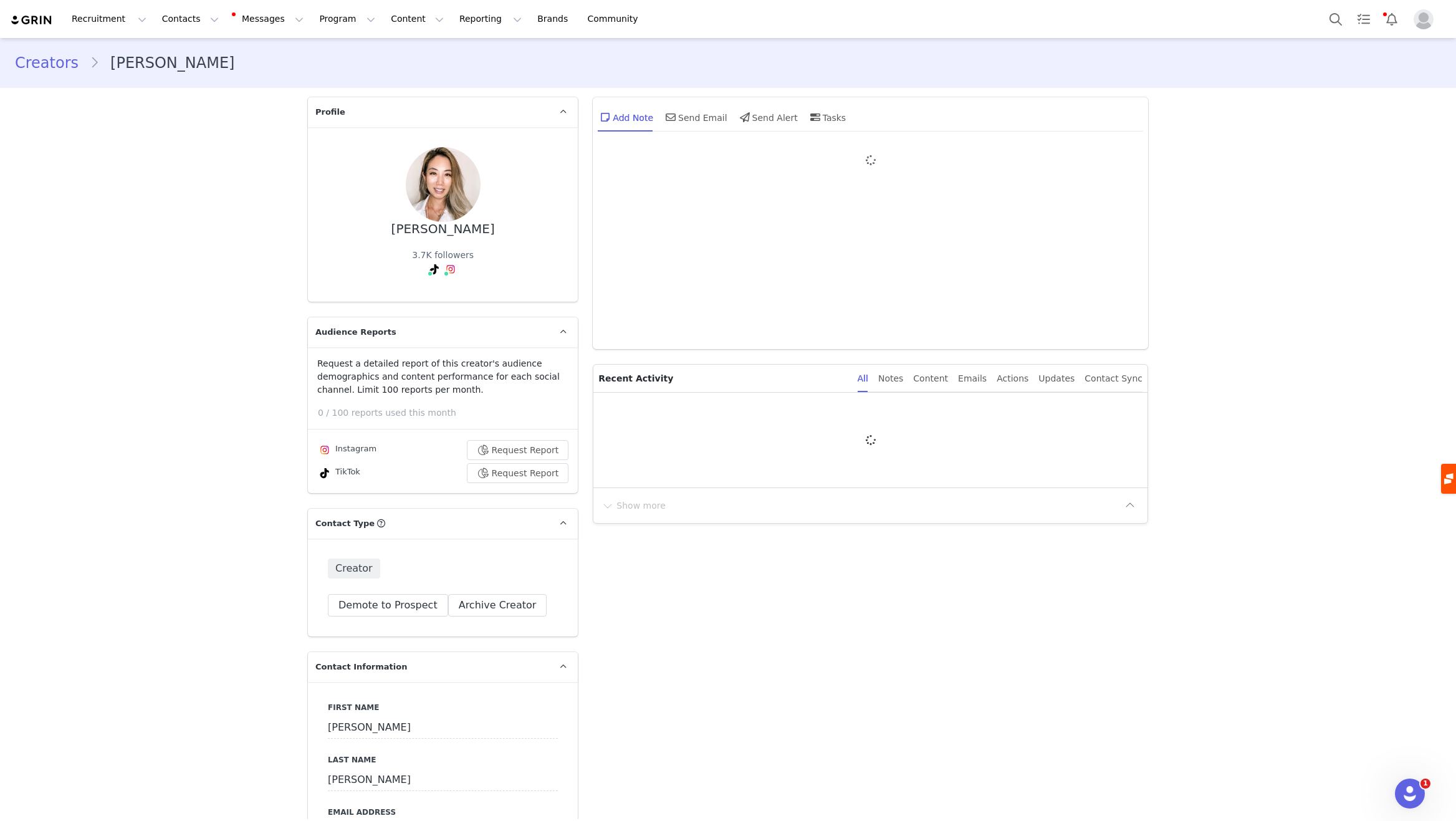
type input "+1 ([GEOGRAPHIC_DATA])"
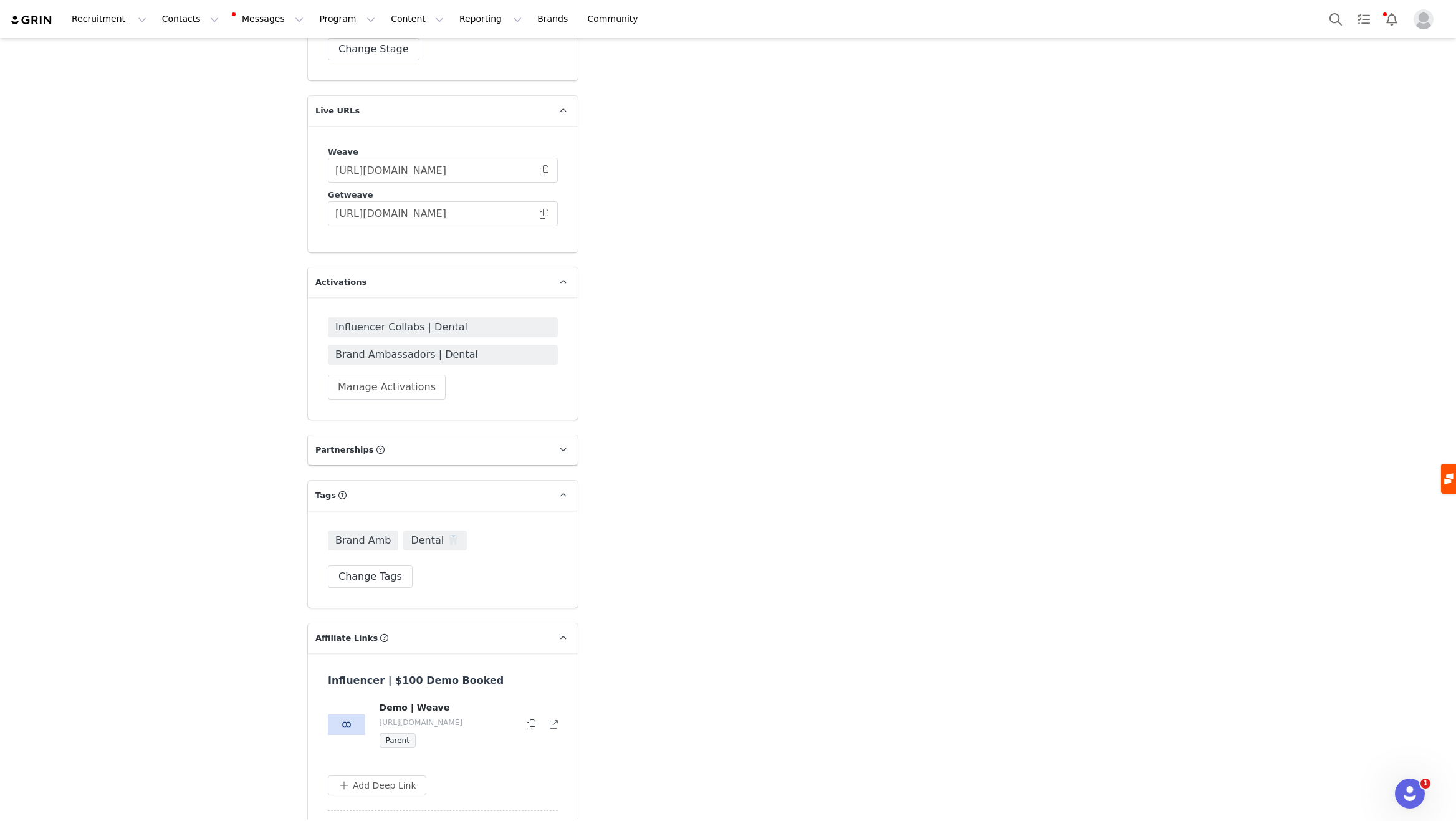
scroll to position [2604, 0]
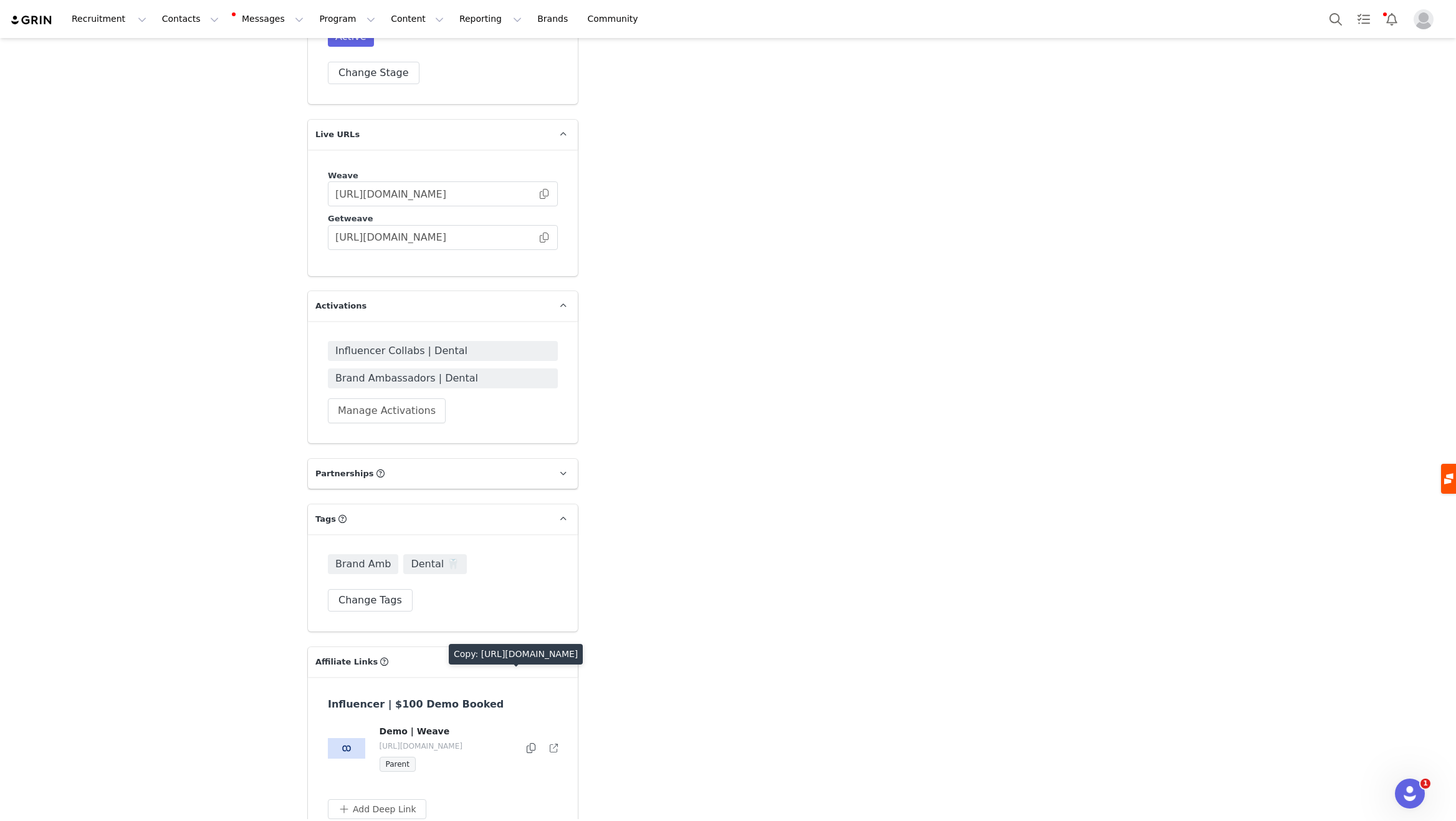
click at [527, 743] on icon at bounding box center [531, 748] width 8 height 10
click at [174, 32] on div "Recruitment Recruitment Creator Search Curated Lists Landing Pages Web Extensio…" at bounding box center [728, 19] width 1456 height 38
click at [177, 20] on button "Contacts Contacts" at bounding box center [190, 19] width 72 height 28
click at [182, 46] on link "Creators" at bounding box center [195, 55] width 98 height 23
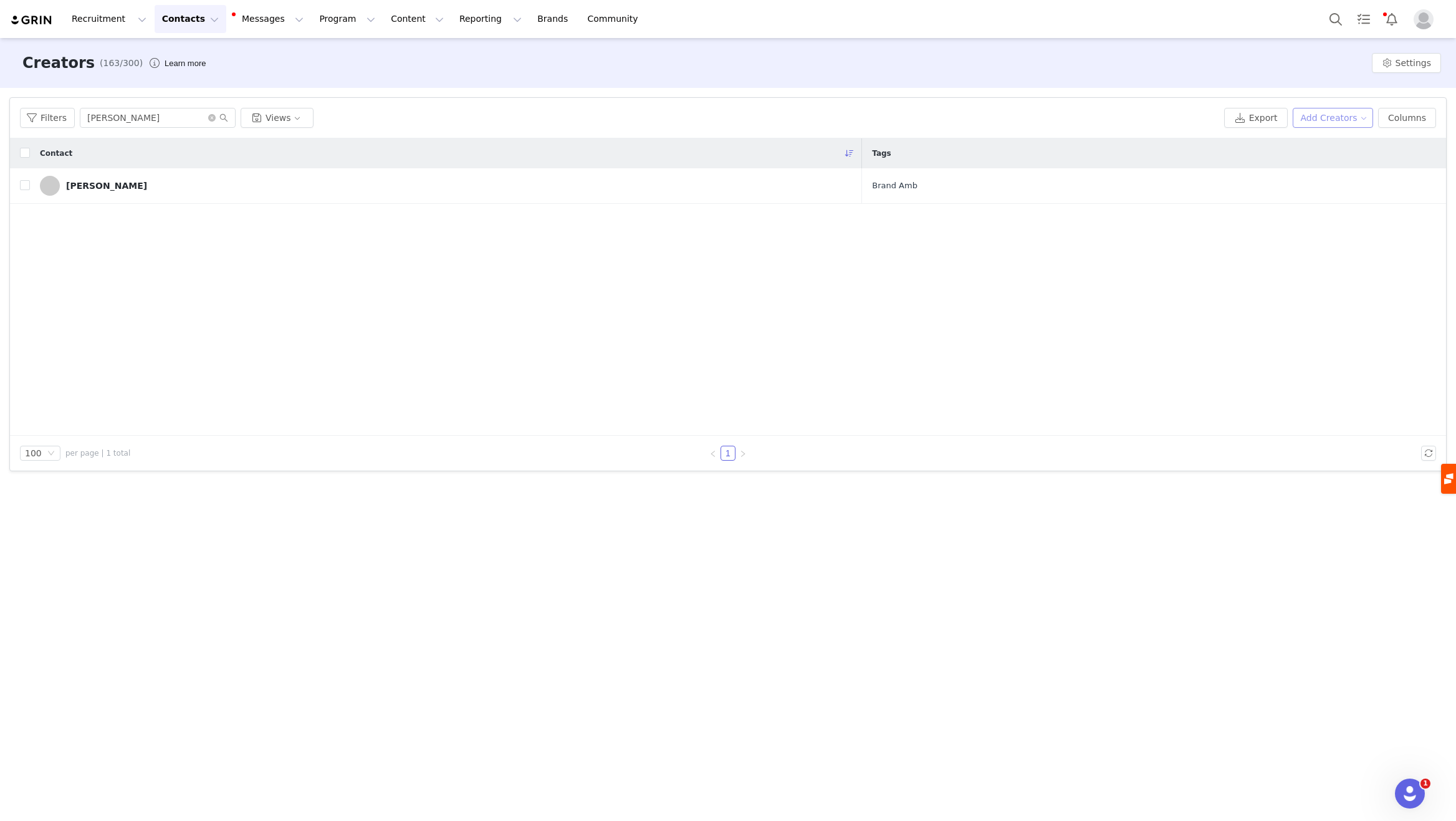
click at [1335, 124] on button "Add Creators" at bounding box center [1333, 118] width 81 height 20
click at [1326, 143] on span "Add a Creator" at bounding box center [1335, 143] width 60 height 14
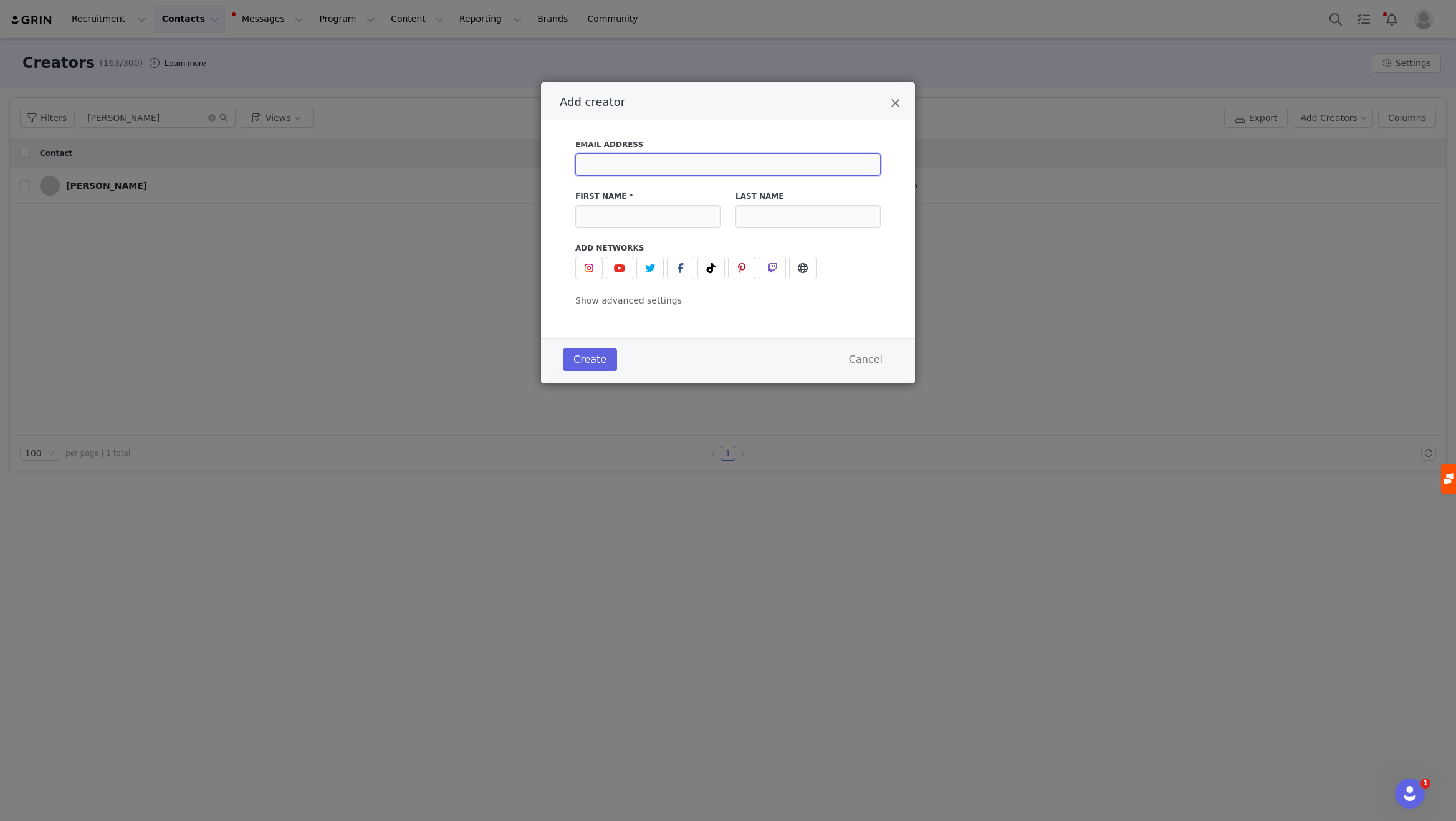
click at [620, 164] on input "Add creator" at bounding box center [727, 165] width 305 height 22
paste input "[PERSON_NAME][EMAIL_ADDRESS][DOMAIN_NAME]"
type input "[PERSON_NAME][EMAIL_ADDRESS][DOMAIN_NAME]"
click at [633, 213] on input "Add creator" at bounding box center [647, 216] width 145 height 22
type input "[PERSON_NAME]"
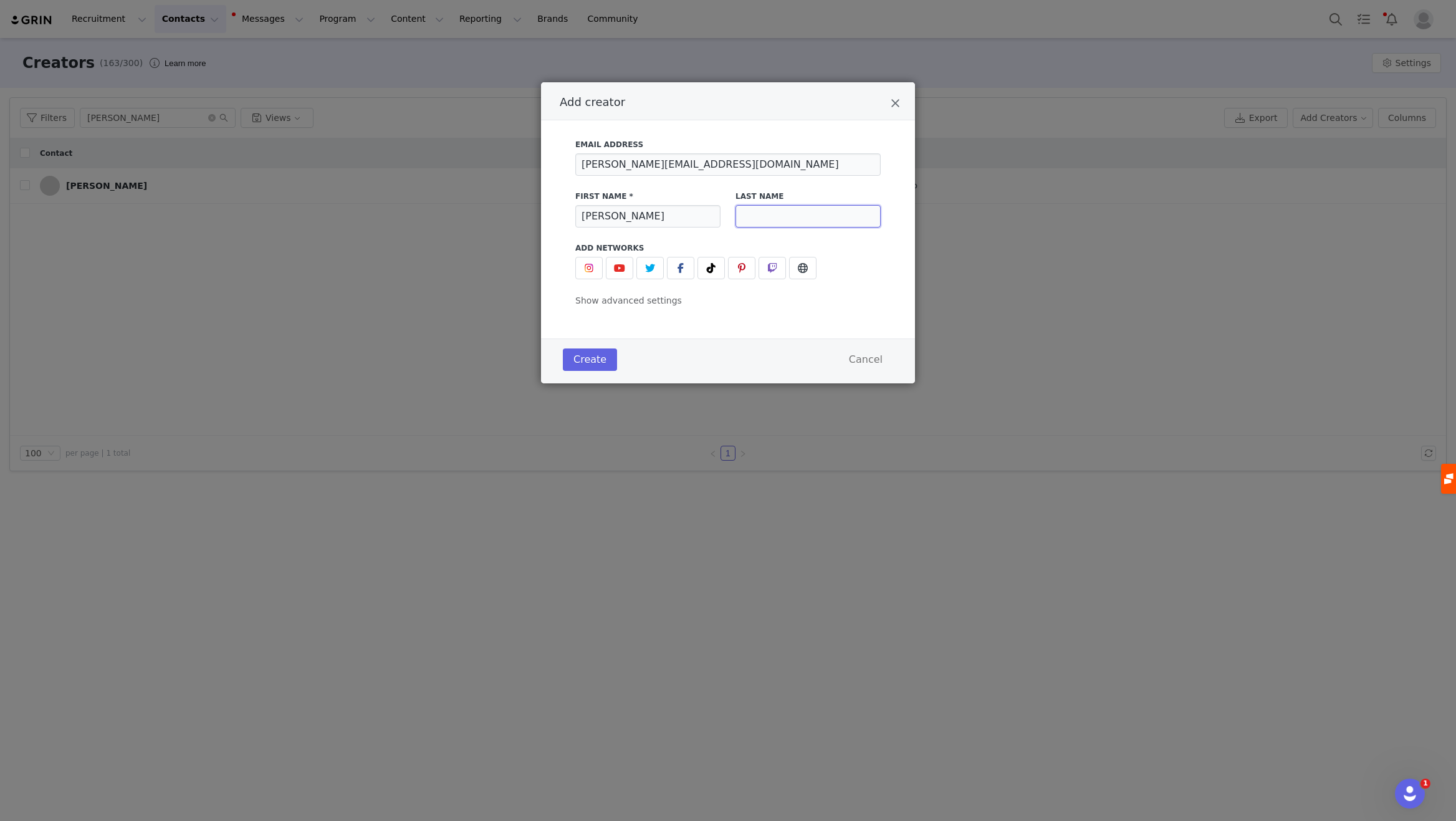
click at [763, 215] on input "Add creator" at bounding box center [807, 216] width 145 height 22
type input "Hall"
click at [589, 362] on button "Create" at bounding box center [589, 360] width 54 height 22
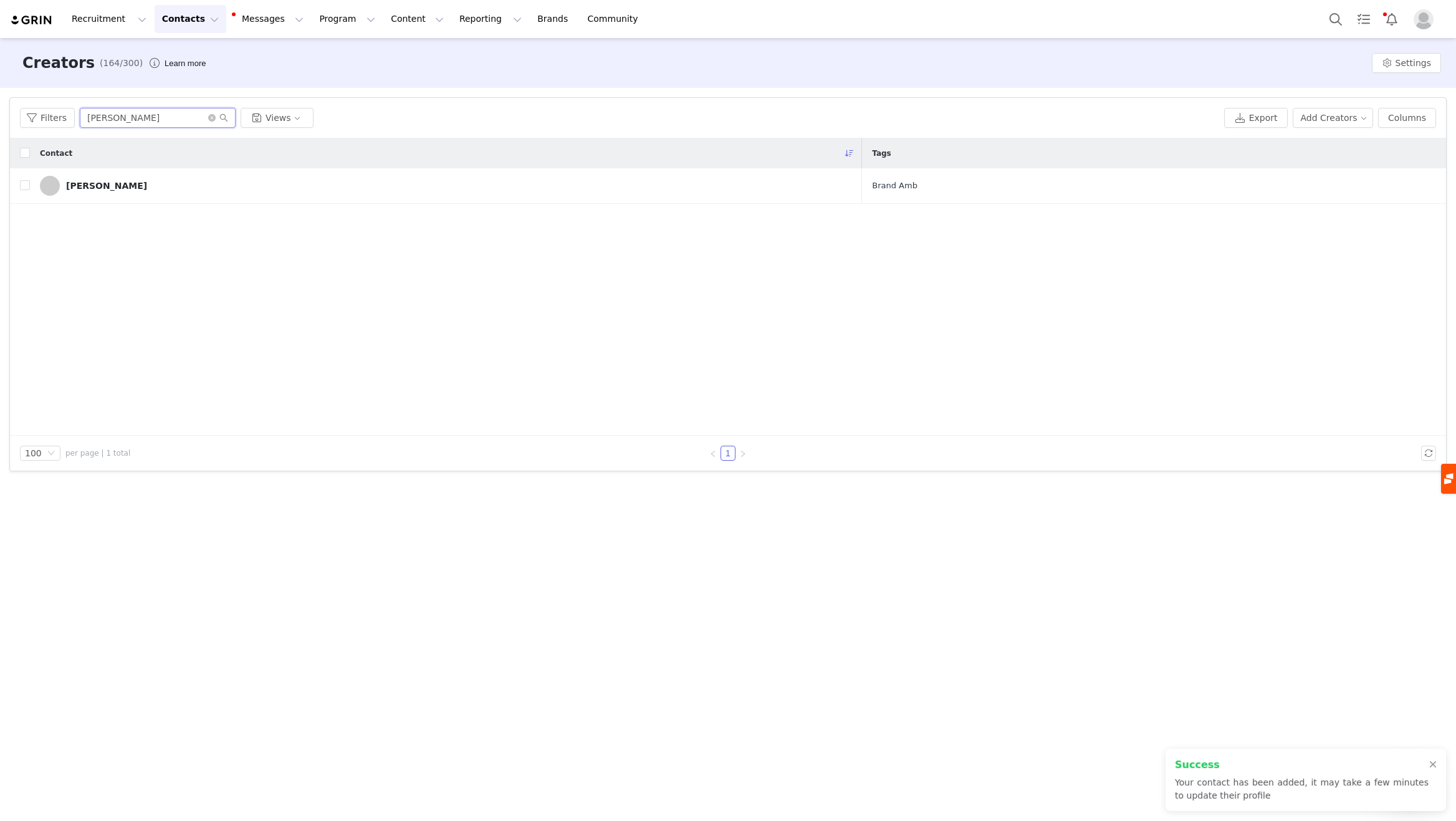
click at [142, 121] on input "[PERSON_NAME]" at bounding box center [158, 118] width 156 height 20
click at [142, 120] on input "[PERSON_NAME]" at bounding box center [158, 118] width 156 height 20
click at [141, 120] on input "[PERSON_NAME]" at bounding box center [158, 118] width 156 height 20
type input "[PERSON_NAME]"
click at [83, 181] on div "[PERSON_NAME]" at bounding box center [107, 186] width 81 height 10
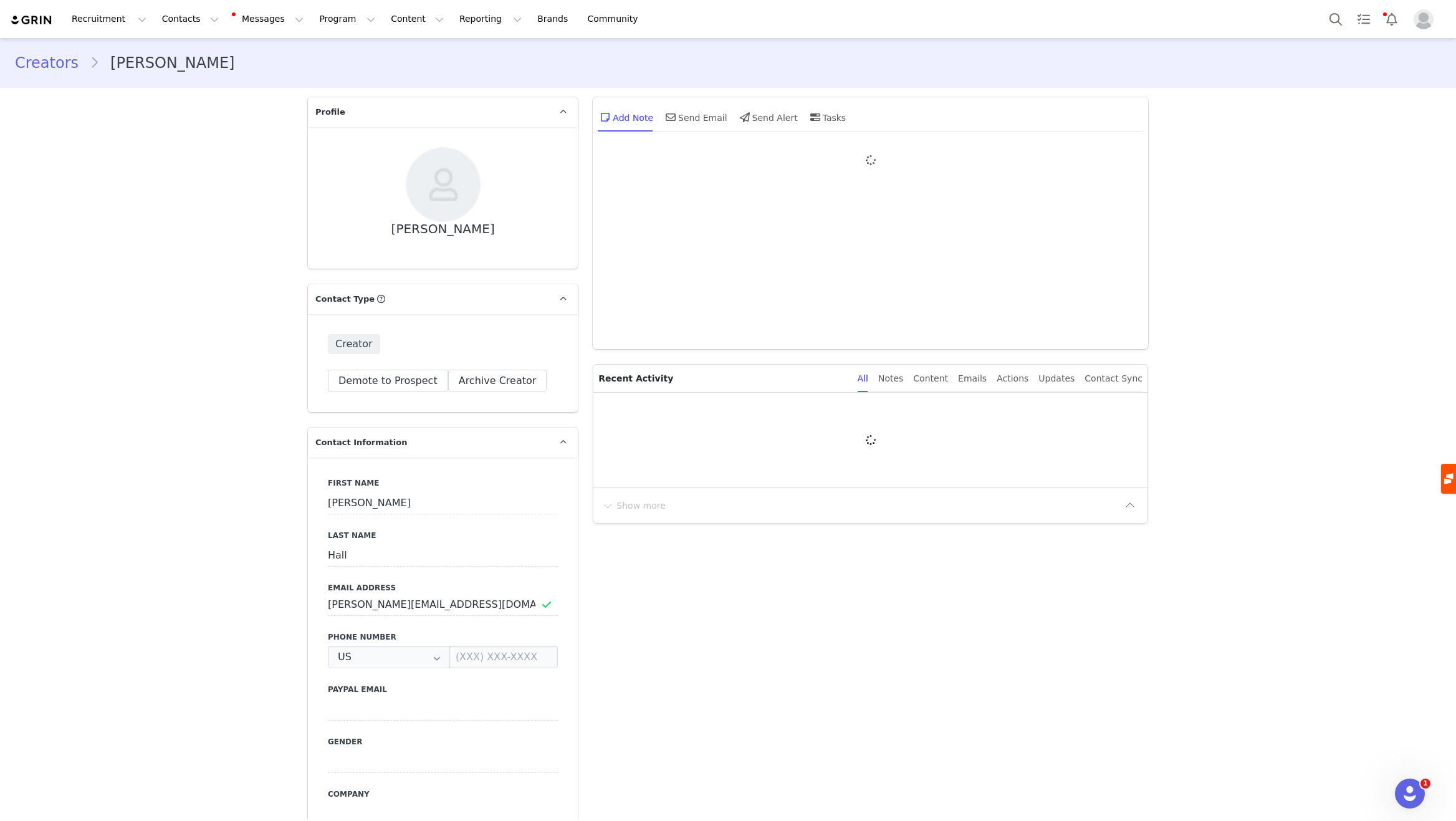
type input "+1 ([GEOGRAPHIC_DATA])"
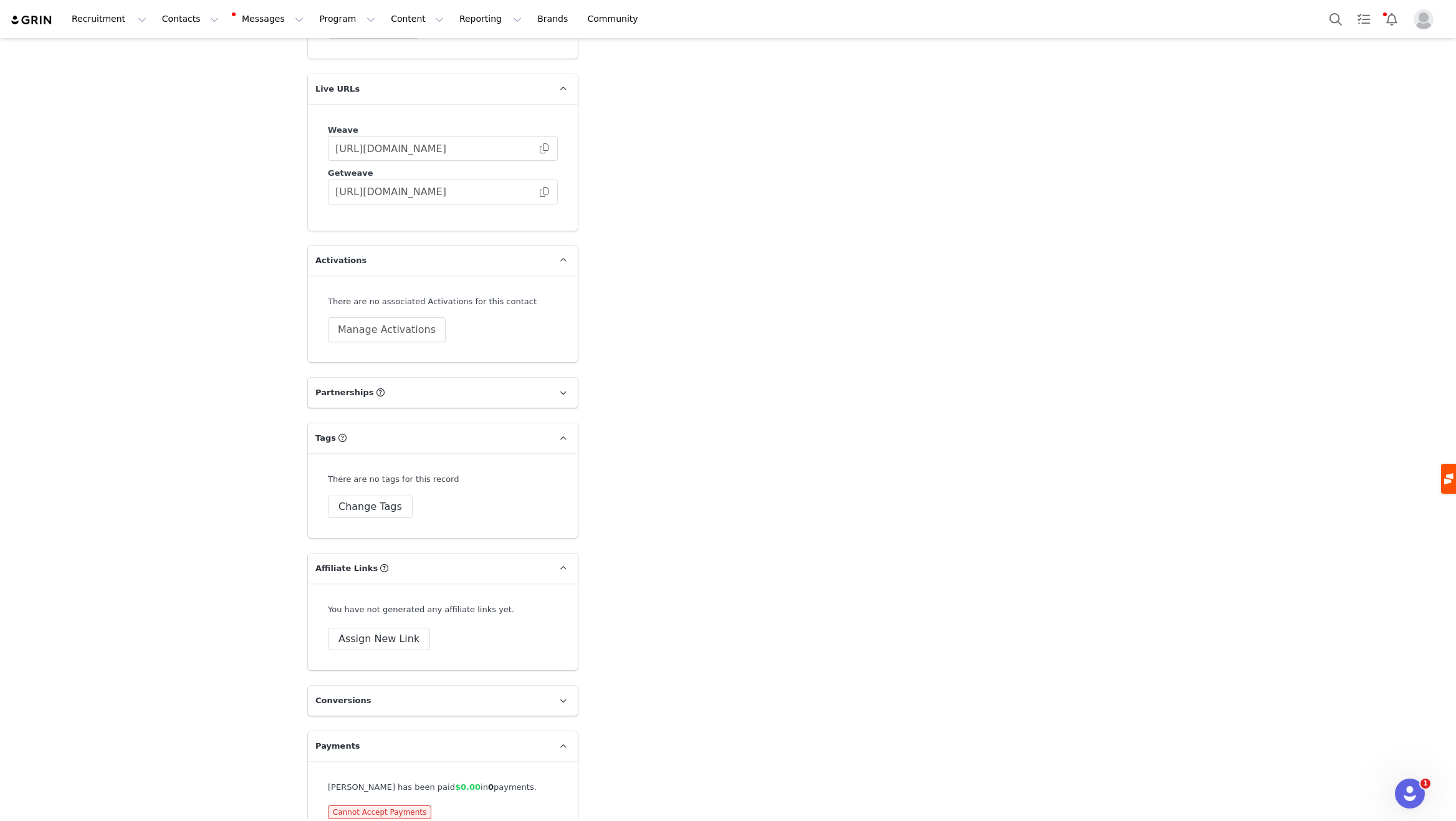
scroll to position [2137, 0]
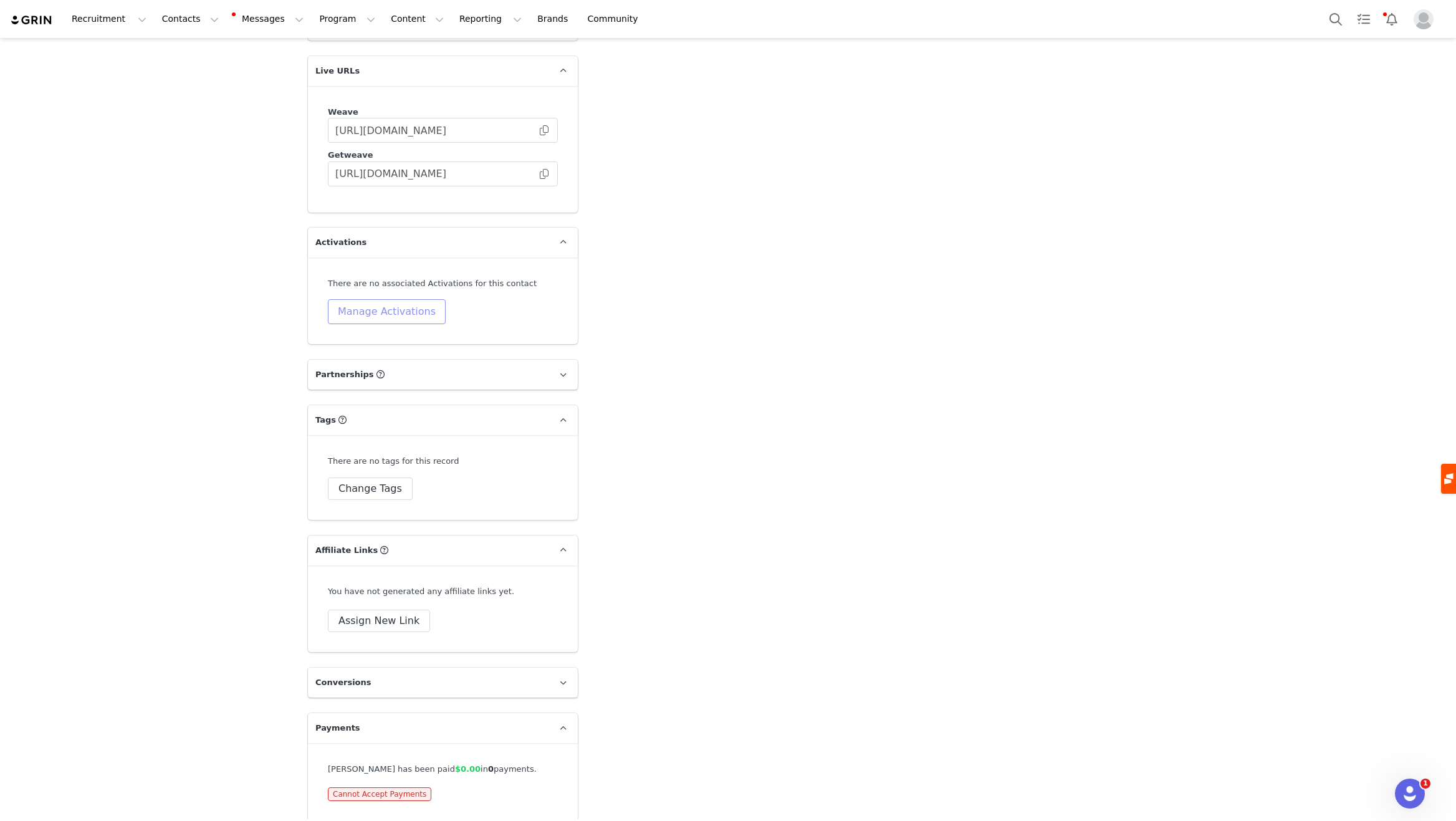
click at [346, 304] on button "Manage Activations" at bounding box center [386, 312] width 118 height 25
click at [355, 347] on div "Select Activation" at bounding box center [325, 349] width 74 height 19
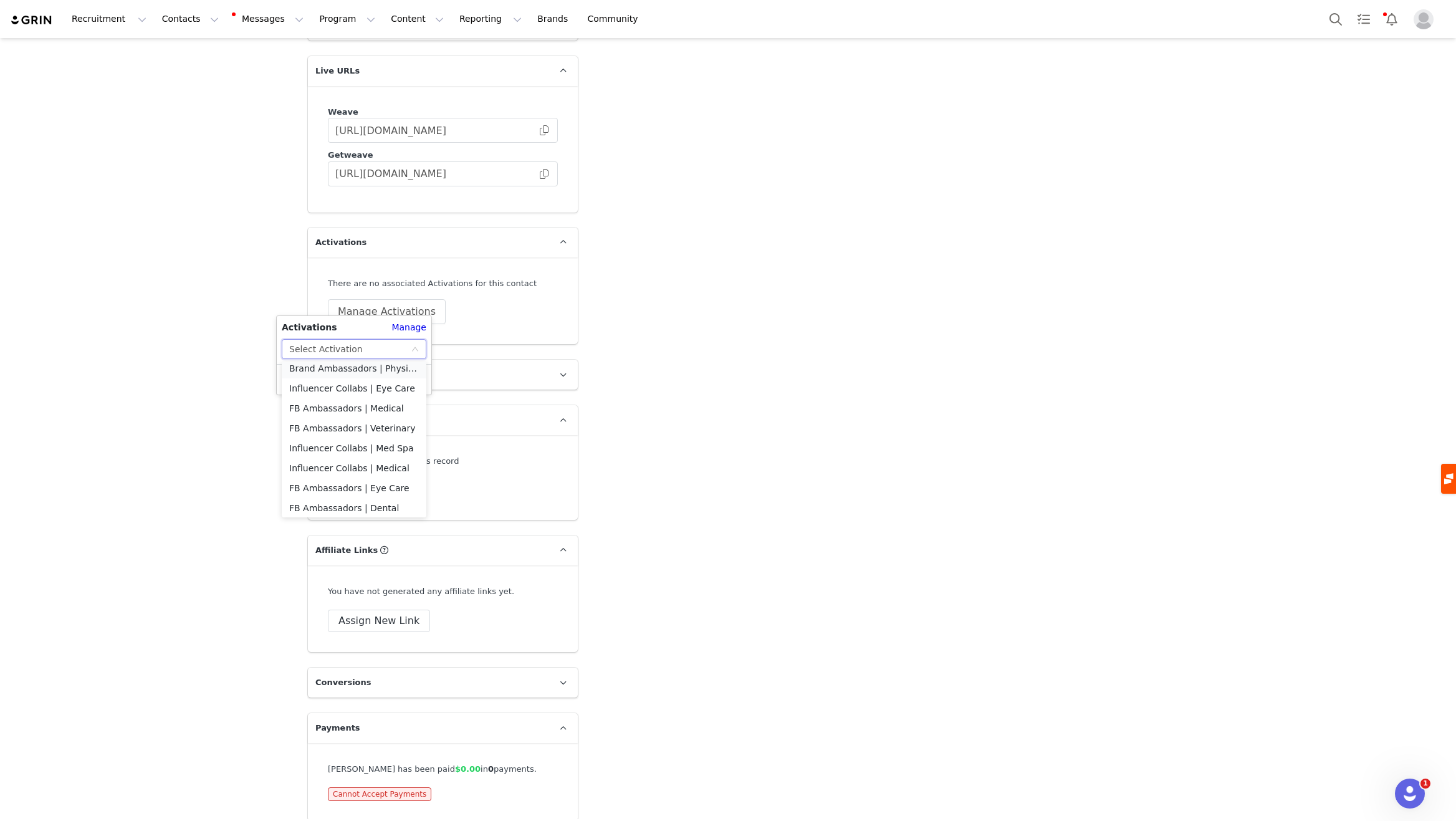
scroll to position [248, 0]
click at [349, 504] on li "FB Ambassadors | Dental" at bounding box center [354, 505] width 144 height 20
click at [289, 377] on button "Apply" at bounding box center [304, 380] width 45 height 20
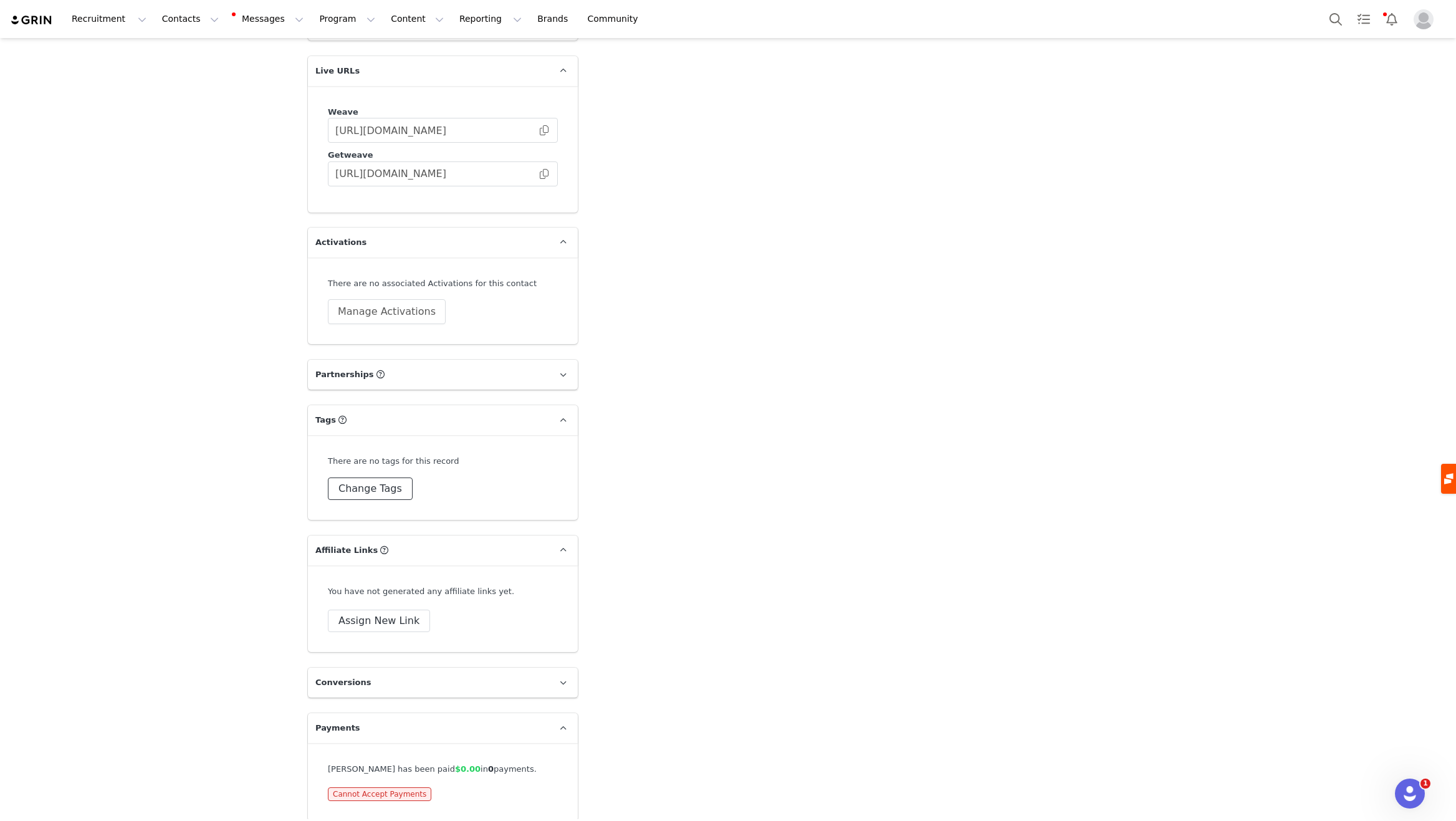
click at [354, 478] on button "Change Tags" at bounding box center [370, 489] width 85 height 22
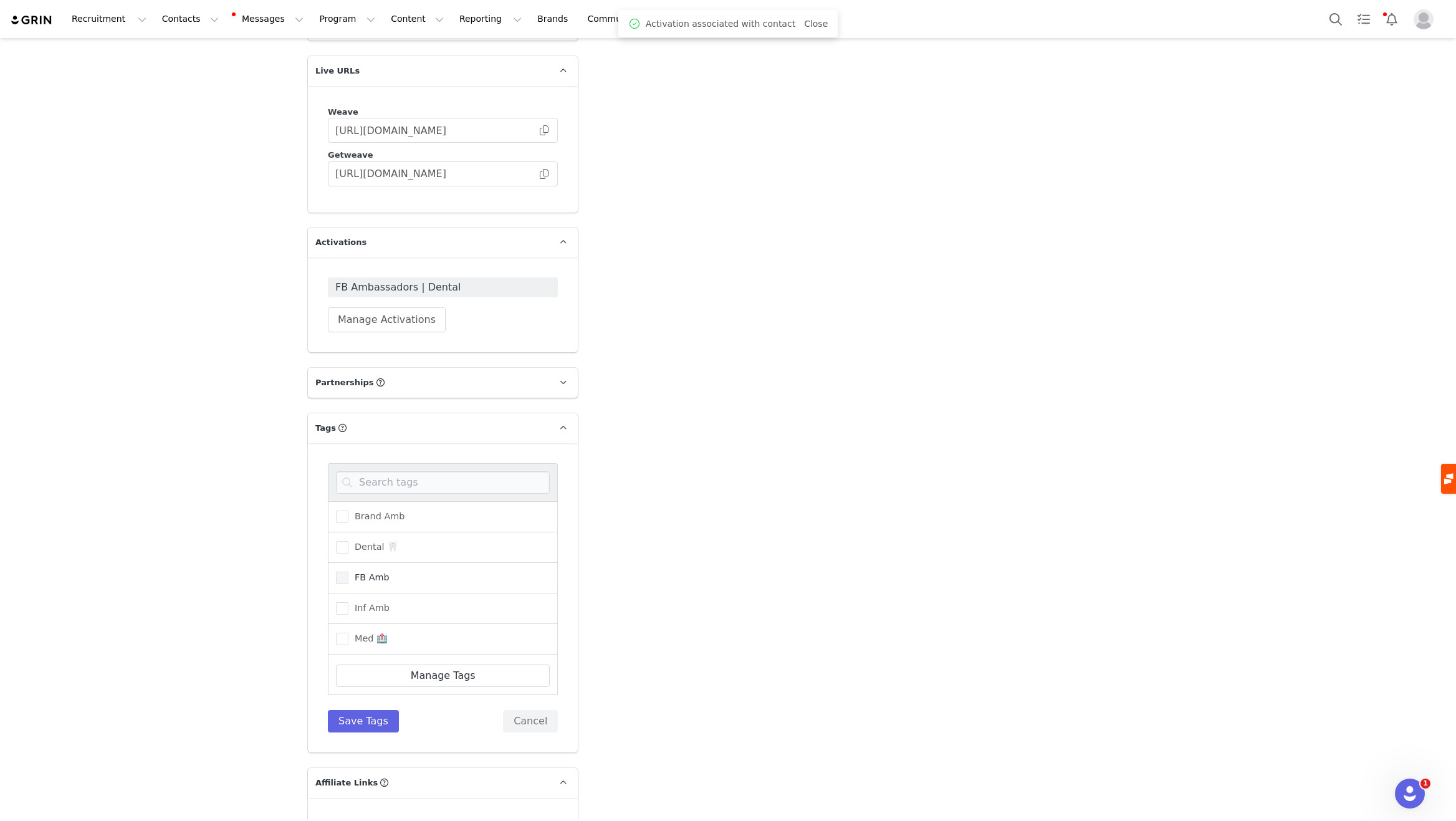
click at [370, 572] on span "FB Amb" at bounding box center [369, 578] width 41 height 12
click at [349, 572] on input "FB Amb" at bounding box center [349, 572] width 0 height 0
click at [372, 541] on span "Dental 🦷" at bounding box center [373, 547] width 50 height 12
click at [349, 541] on input "Dental 🦷" at bounding box center [349, 541] width 0 height 0
click at [369, 712] on button "Save Tags" at bounding box center [363, 721] width 71 height 22
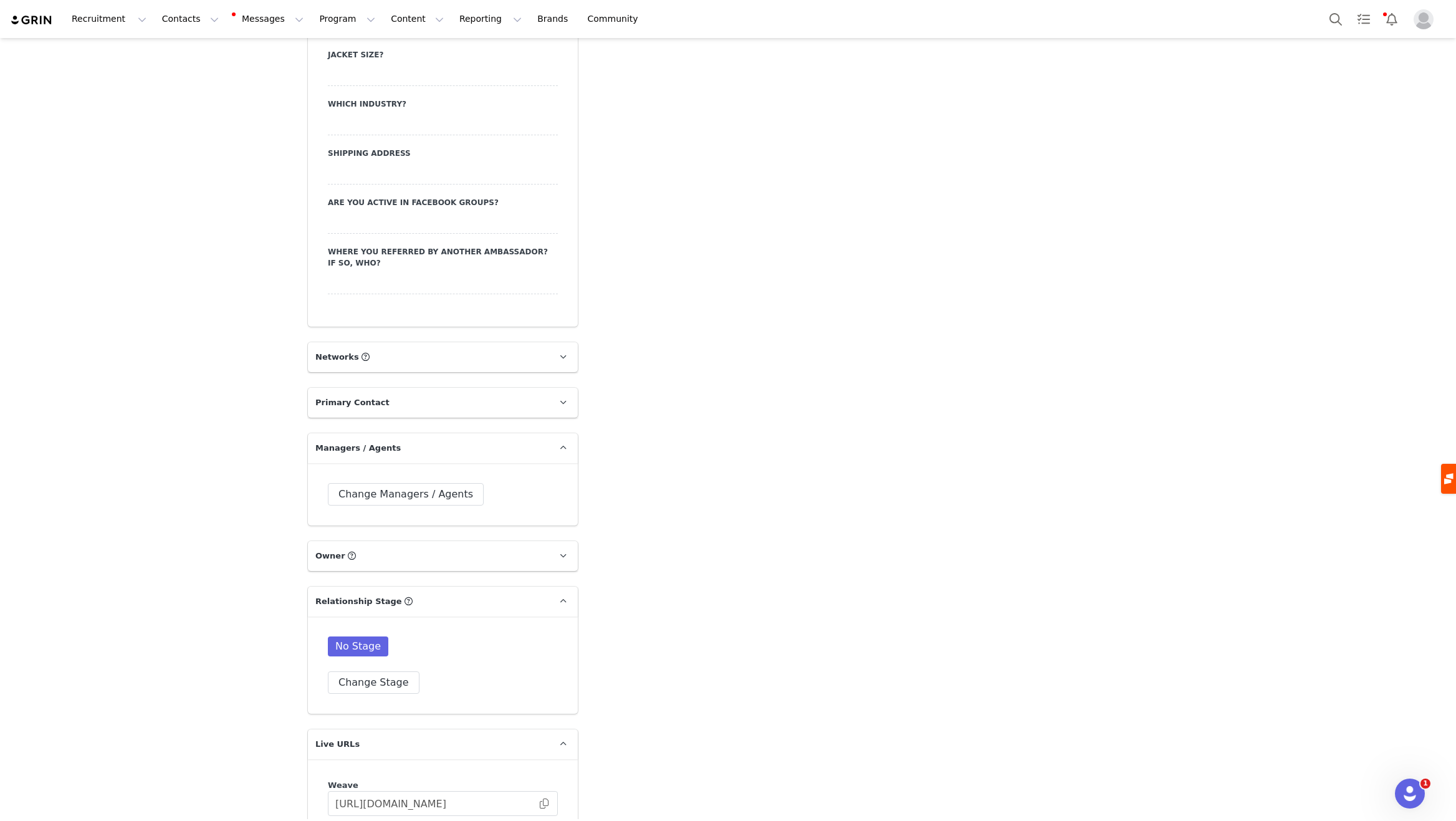
scroll to position [1745, 0]
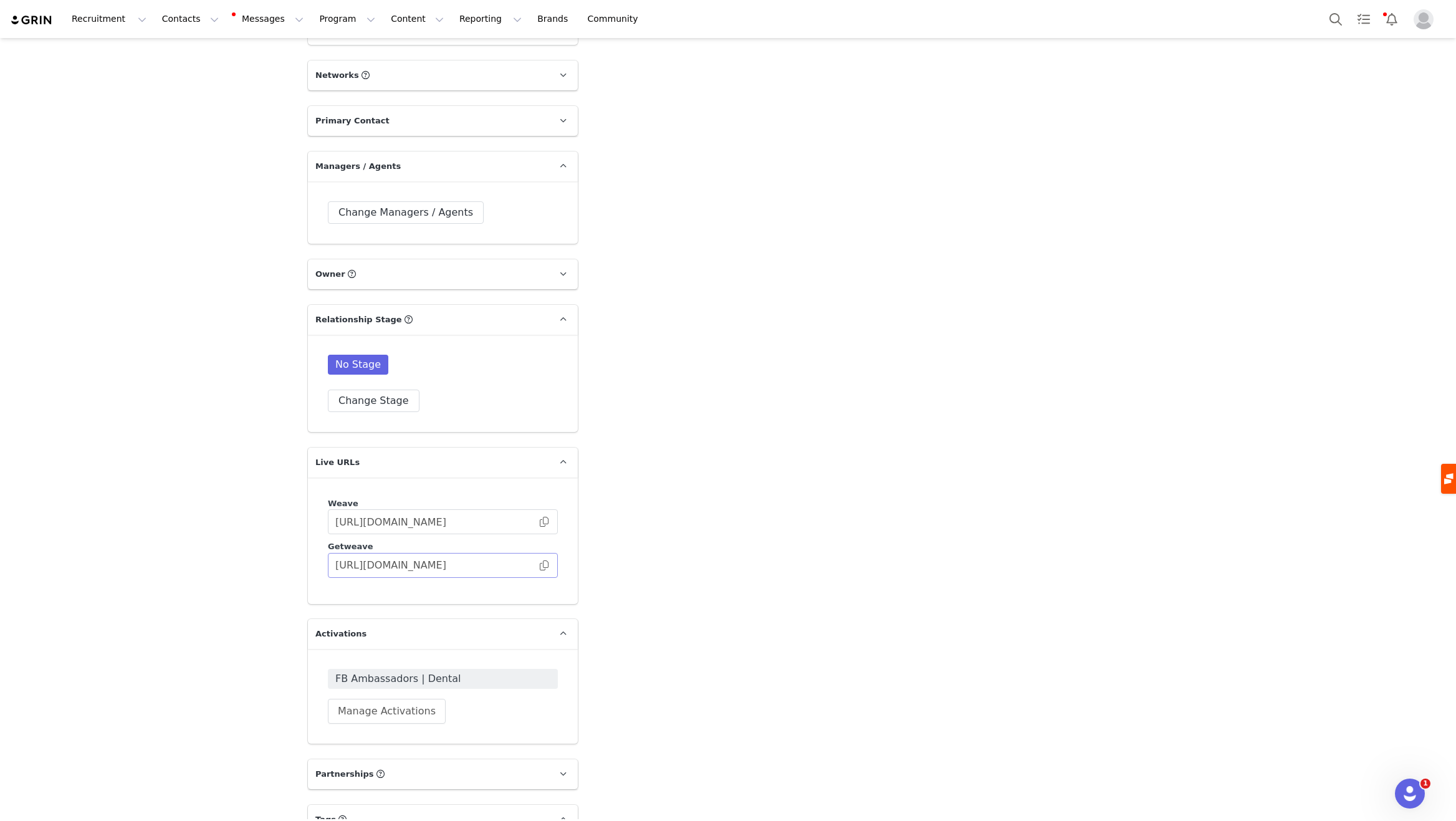
click at [539, 566] on span at bounding box center [544, 566] width 13 height 0
click at [171, 32] on button "Contacts Contacts" at bounding box center [190, 19] width 72 height 28
click at [197, 53] on div "Creators" at bounding box center [195, 55] width 83 height 13
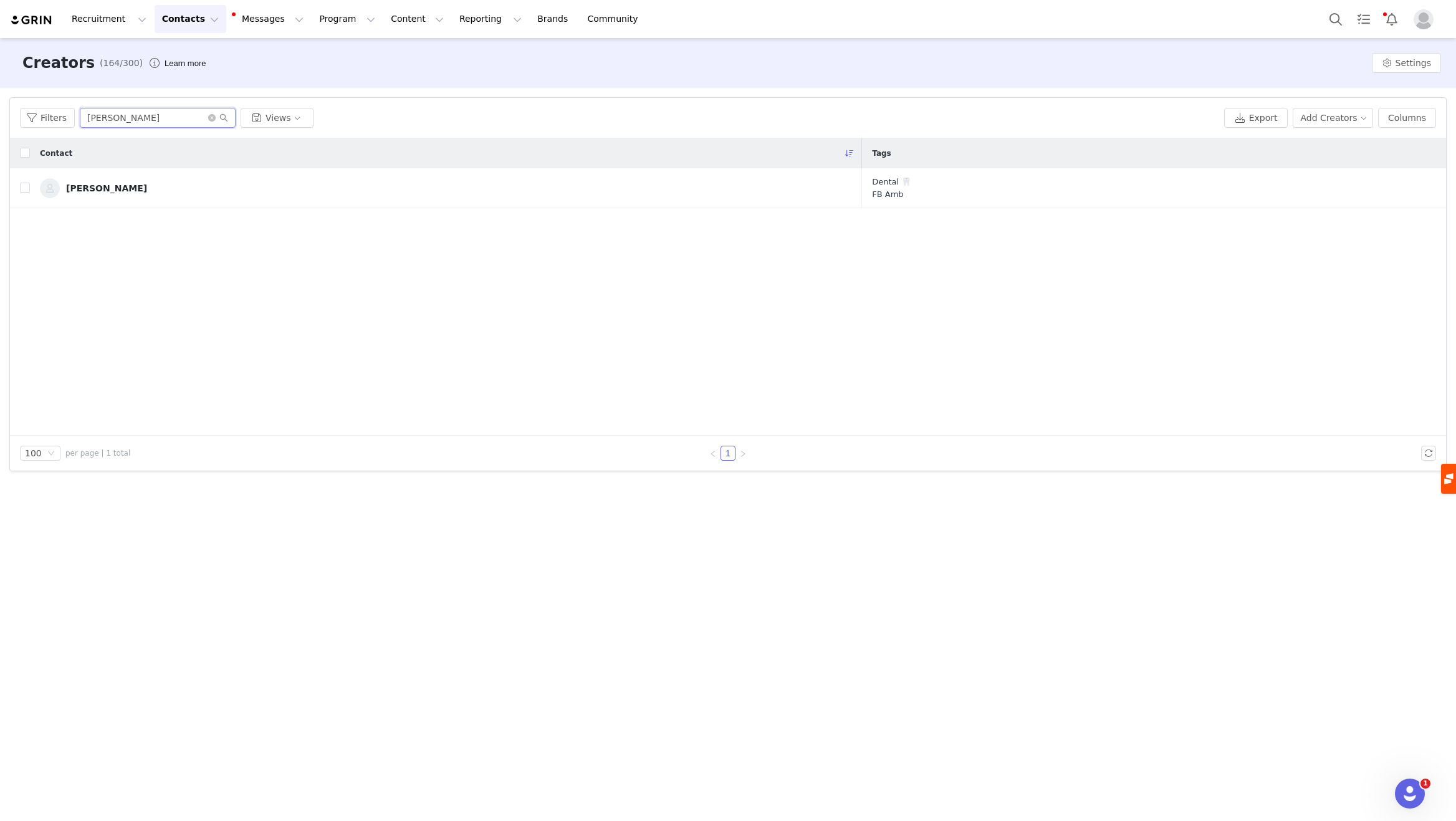
click at [149, 119] on input "[PERSON_NAME]" at bounding box center [158, 118] width 156 height 20
click at [148, 119] on input "[PERSON_NAME]" at bounding box center [158, 118] width 156 height 20
type input "lia"
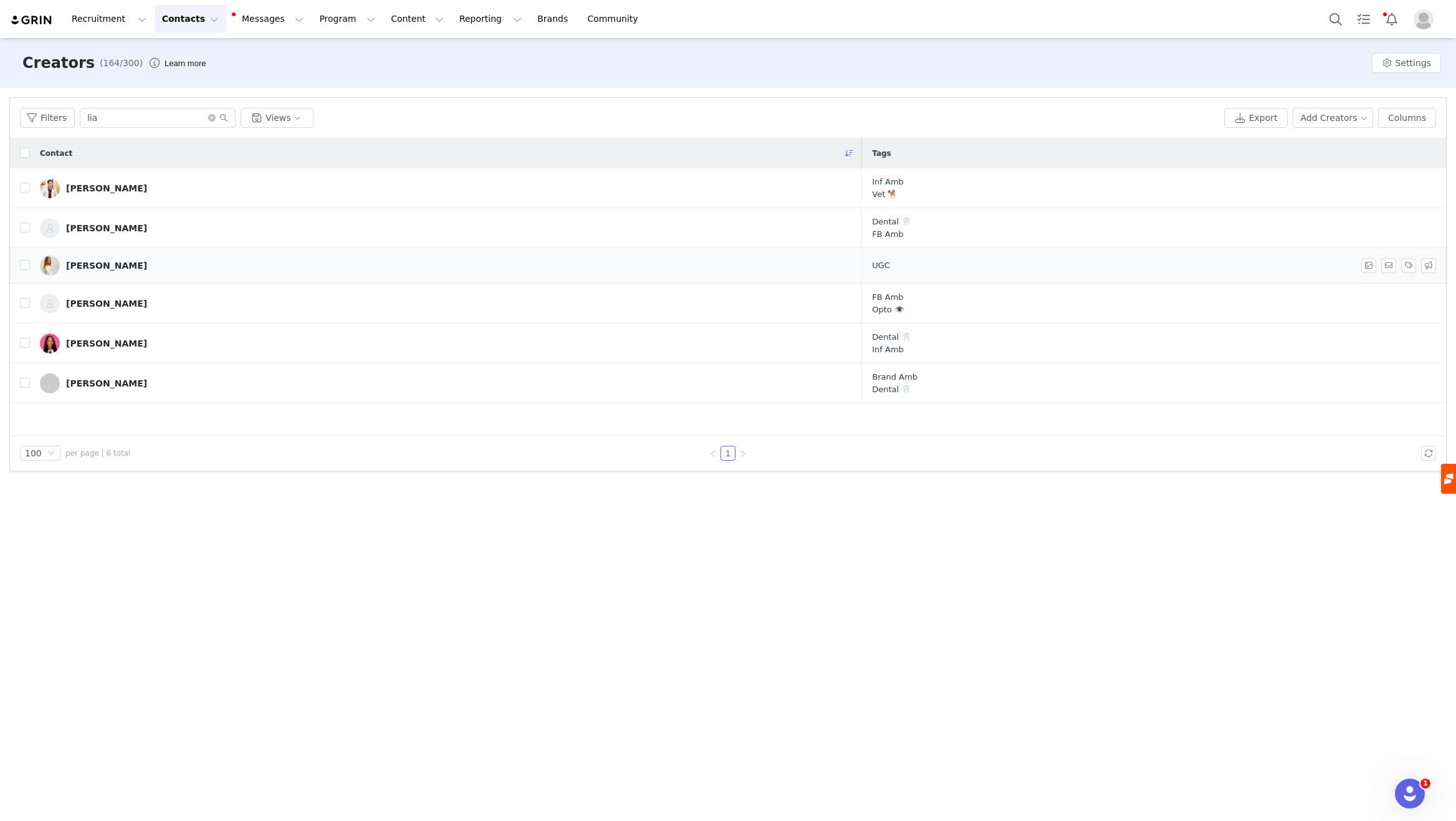
click at [87, 262] on div "[PERSON_NAME]" at bounding box center [107, 265] width 81 height 10
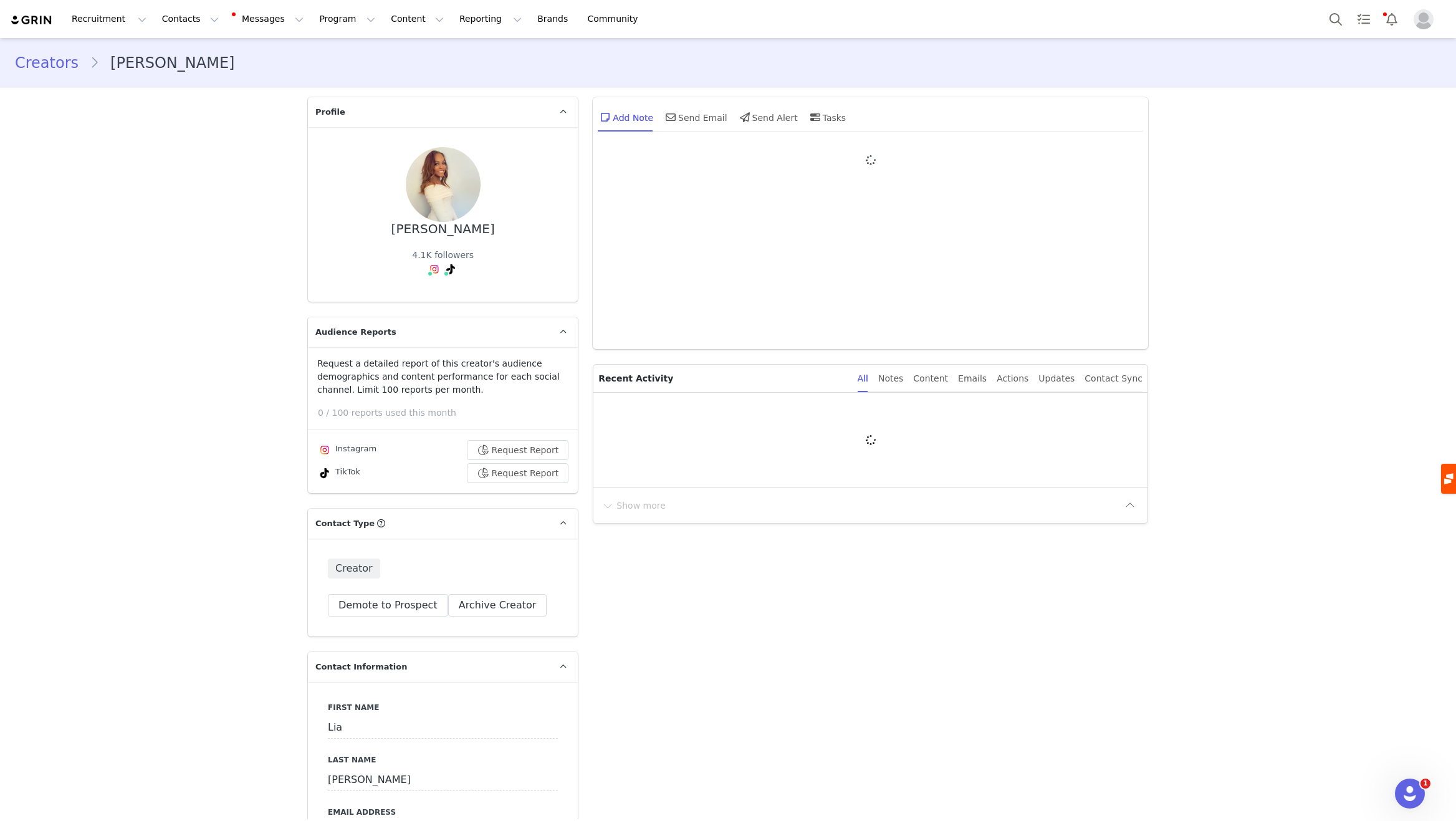
type input "+1 ([GEOGRAPHIC_DATA])"
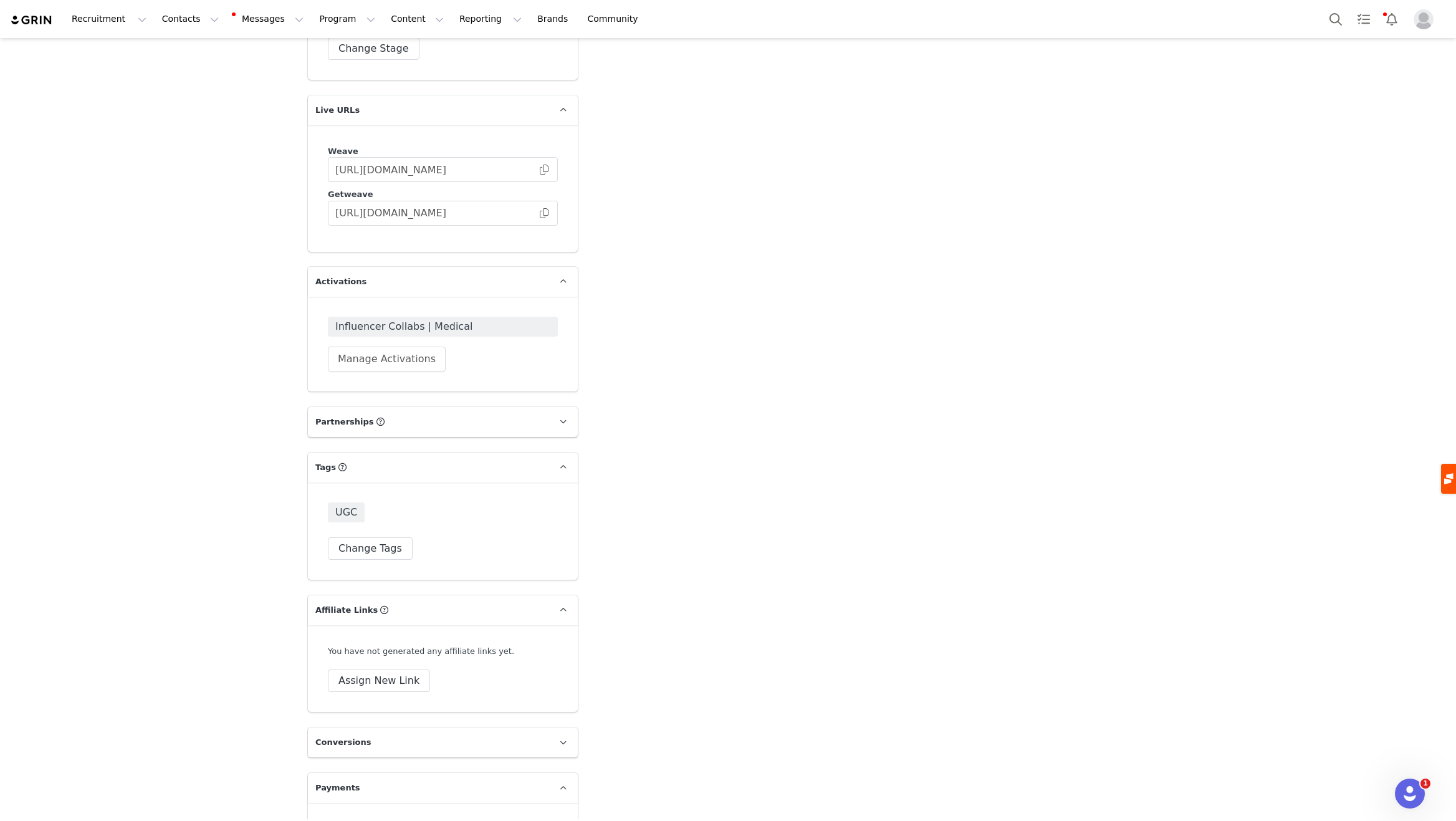
scroll to position [2382, 0]
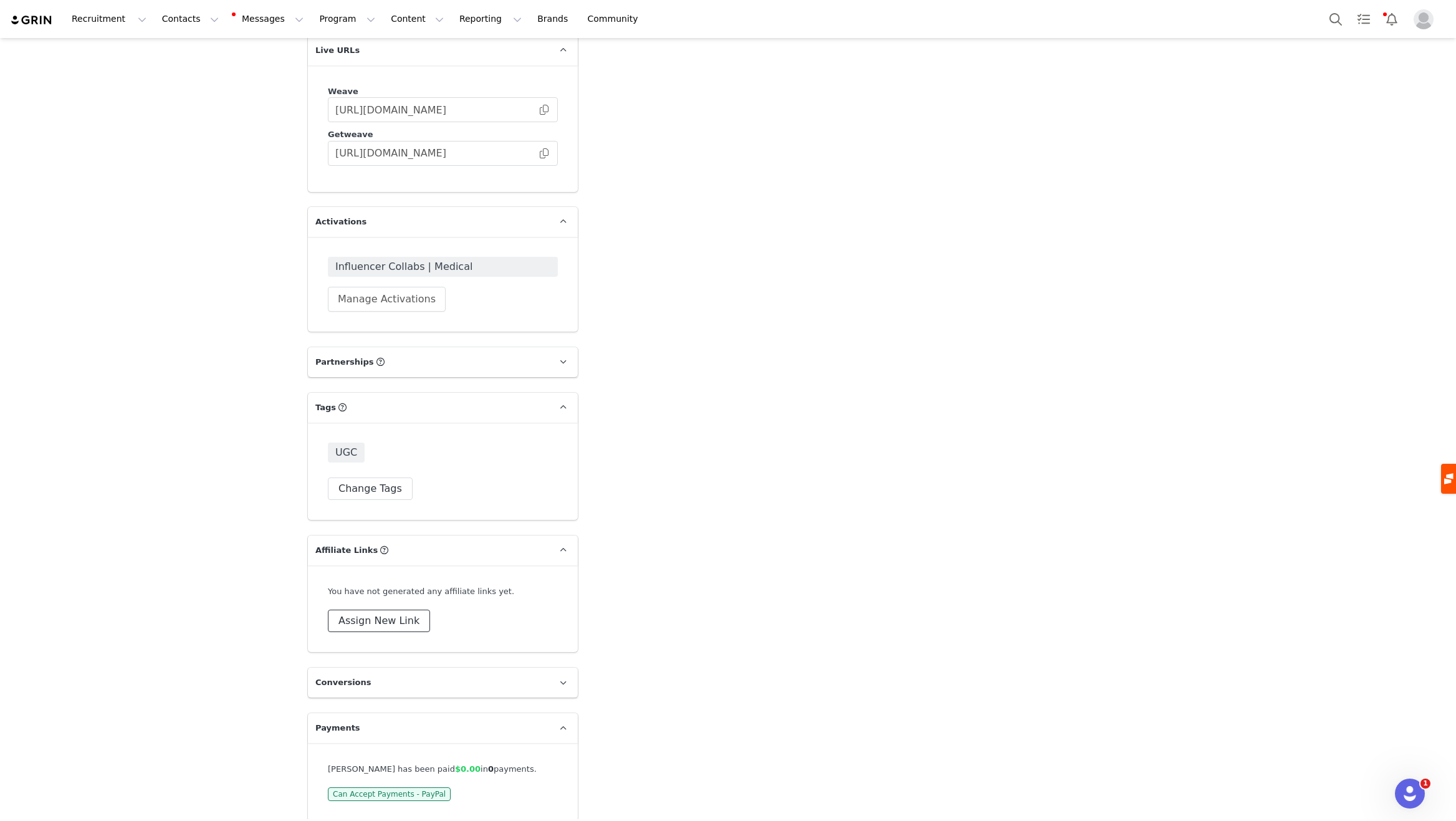
click at [386, 611] on button "Assign New Link" at bounding box center [379, 621] width 102 height 22
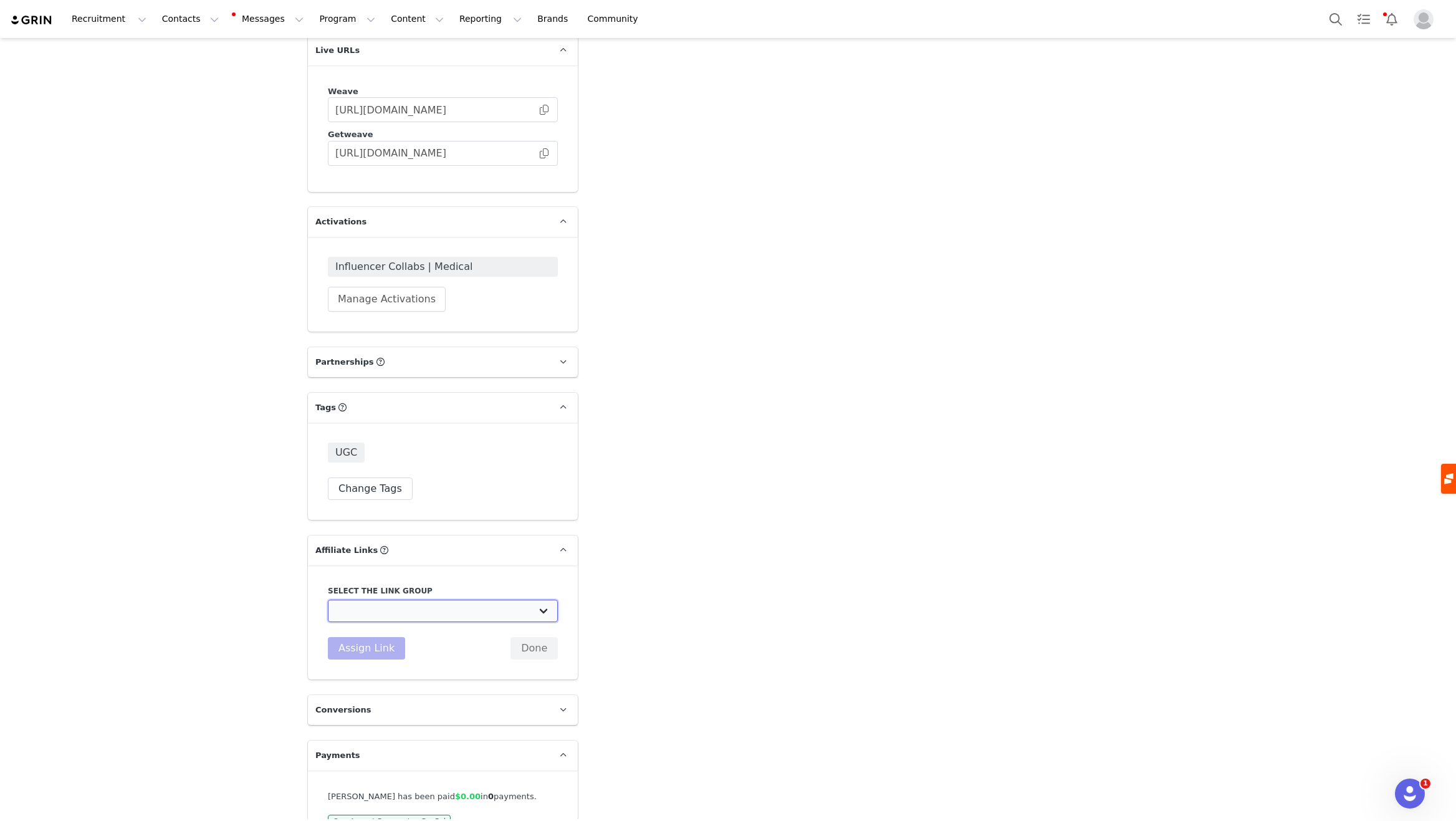
click at [383, 602] on select "$100 Demo Booked: [URL][DOMAIN_NAME] Online Groups Campaign | $100 Gift Card + …" at bounding box center [443, 611] width 230 height 22
select select "32101"
click at [328, 600] on select "$100 Demo Booked: [URL][DOMAIN_NAME] Online Groups Campaign | $100 Gift Card + …" at bounding box center [443, 611] width 230 height 22
click at [359, 637] on button "Assign Link" at bounding box center [366, 648] width 77 height 22
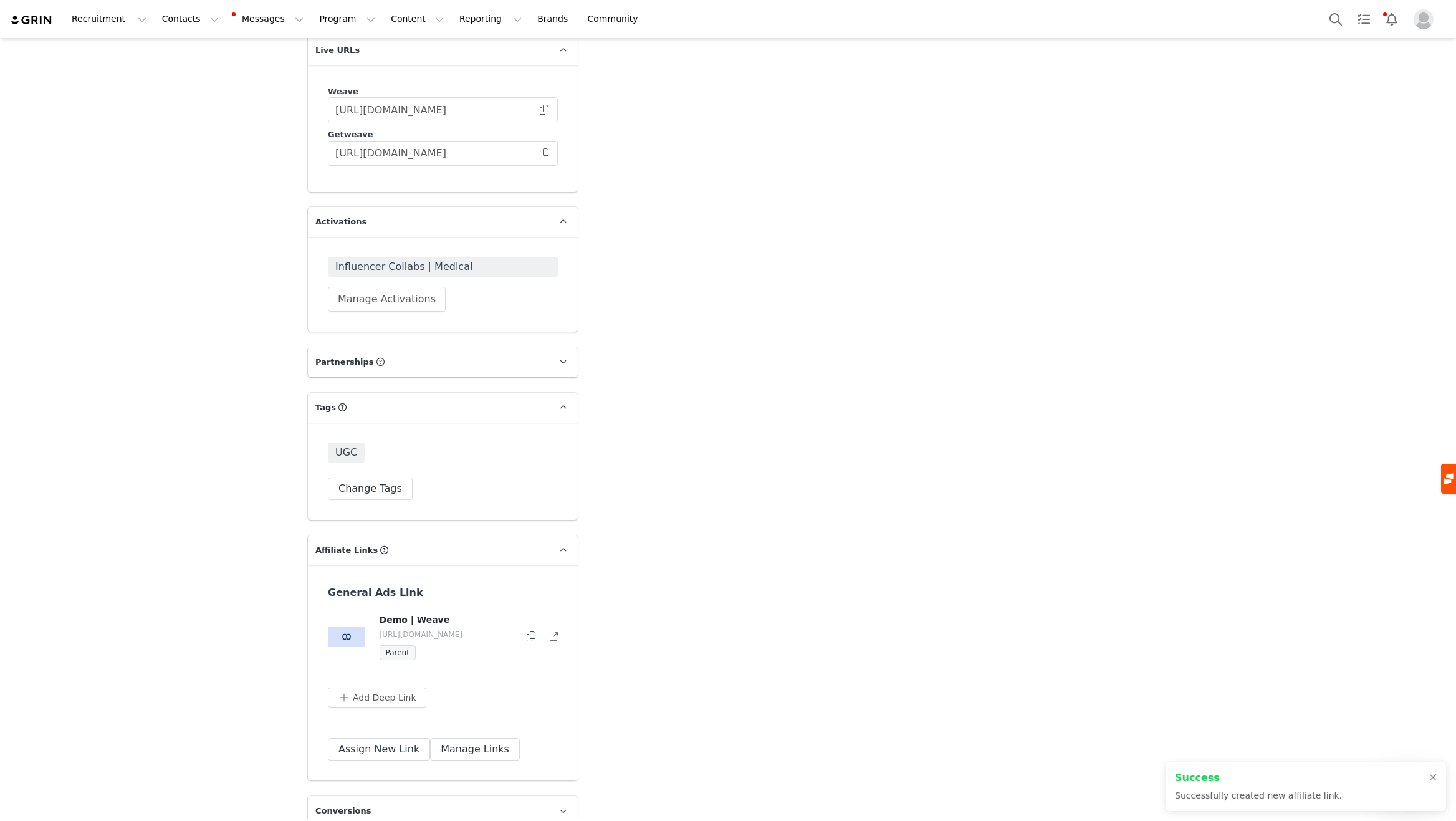
click at [527, 632] on icon at bounding box center [531, 636] width 8 height 10
